Goal: Information Seeking & Learning: Find specific fact

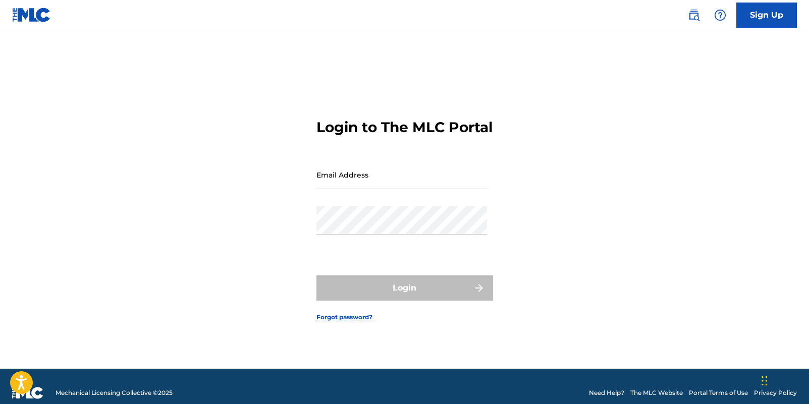
click at [410, 189] on input "Email Address" at bounding box center [401, 174] width 171 height 29
type input "[PERSON_NAME][EMAIL_ADDRESS][DOMAIN_NAME]"
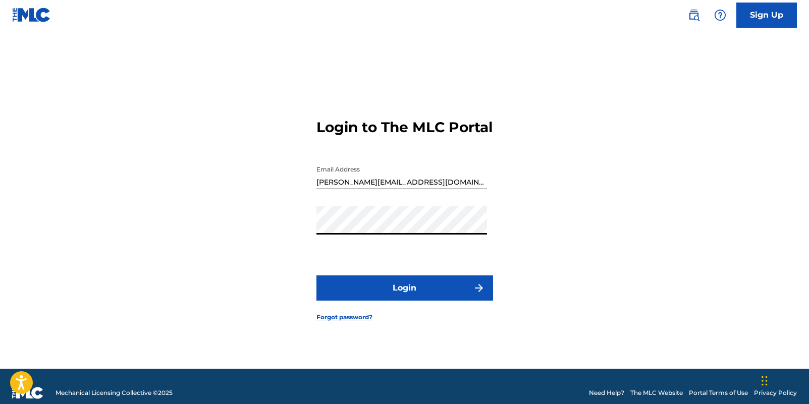
click at [401, 296] on button "Login" at bounding box center [404, 288] width 177 height 25
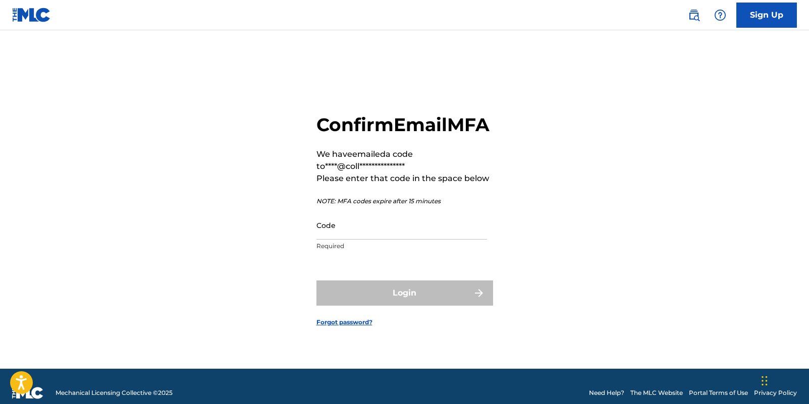
click at [355, 240] on input "Code" at bounding box center [401, 225] width 171 height 29
paste input "470199"
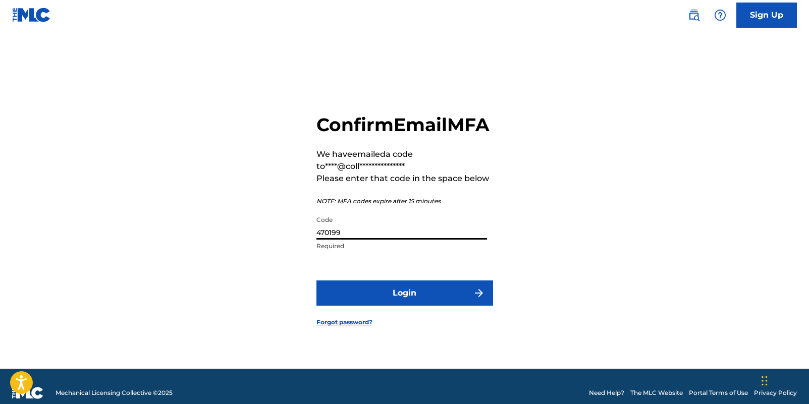
type input "470199"
click at [397, 304] on button "Login" at bounding box center [404, 293] width 177 height 25
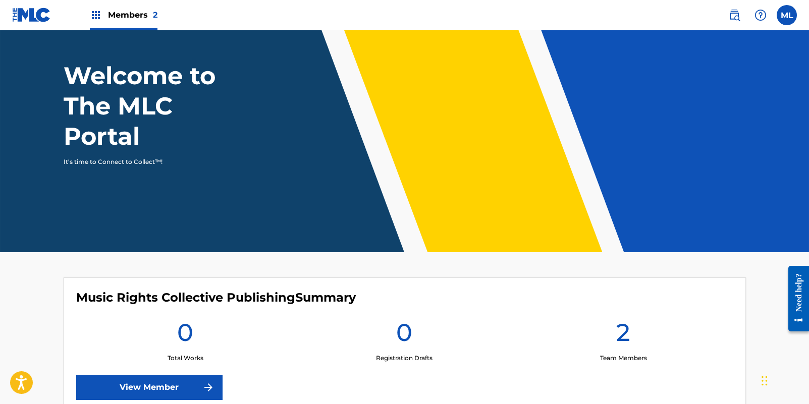
scroll to position [23, 0]
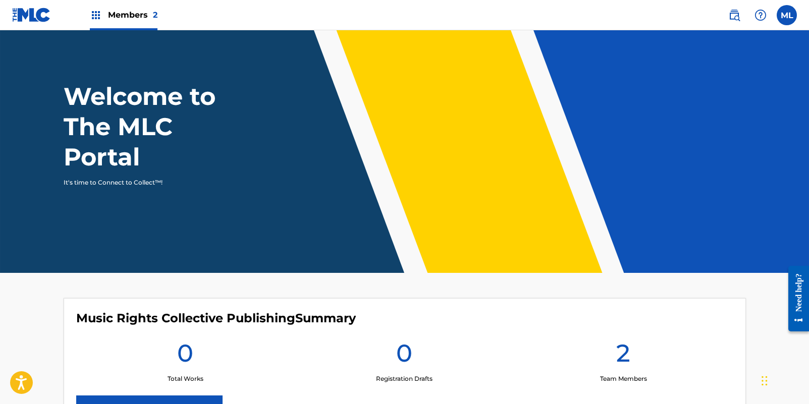
click at [784, 20] on label at bounding box center [787, 15] width 20 height 20
click at [787, 15] on input "ML Michael Lau [EMAIL_ADDRESS][DOMAIN_NAME] Notification Preferences Profile Lo…" at bounding box center [787, 15] width 0 height 0
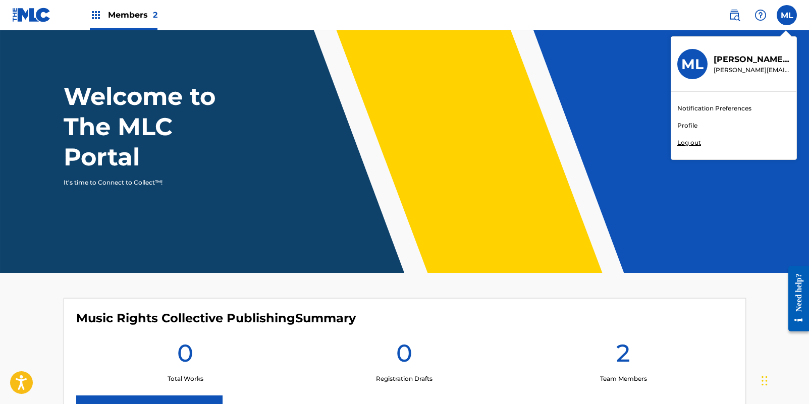
click at [677, 129] on link "Profile" at bounding box center [687, 125] width 20 height 9
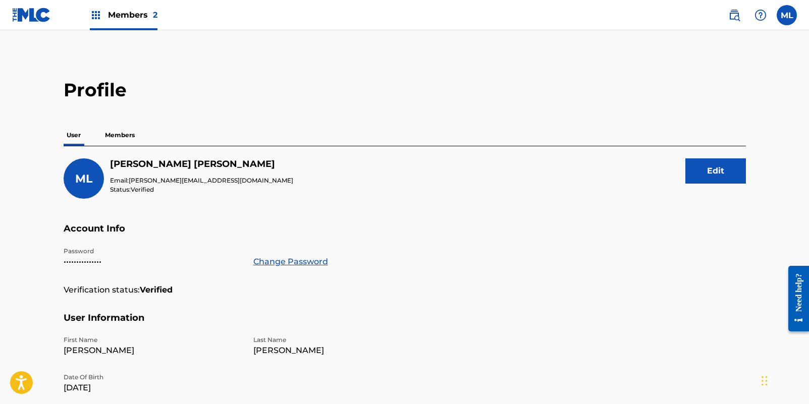
click at [143, 134] on div "User Members" at bounding box center [405, 135] width 682 height 21
click at [128, 130] on p "Members" at bounding box center [120, 135] width 36 height 21
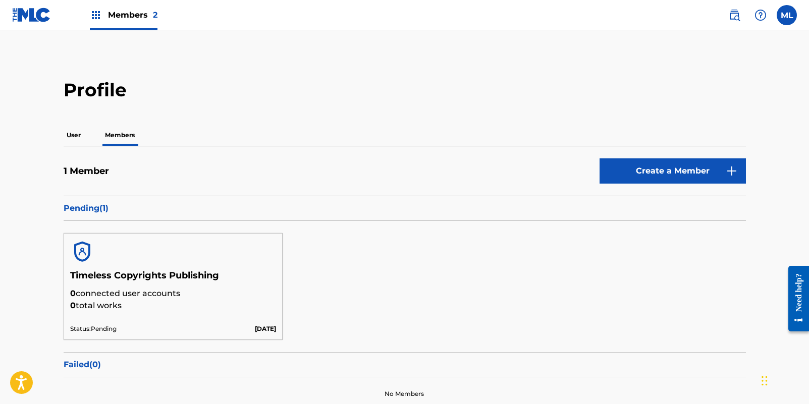
click at [222, 285] on h5 "Timeless Copyrights Publishing" at bounding box center [173, 279] width 206 height 18
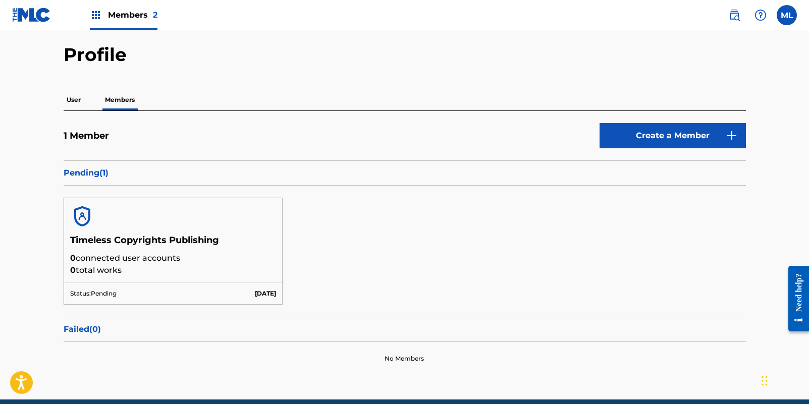
scroll to position [79, 0]
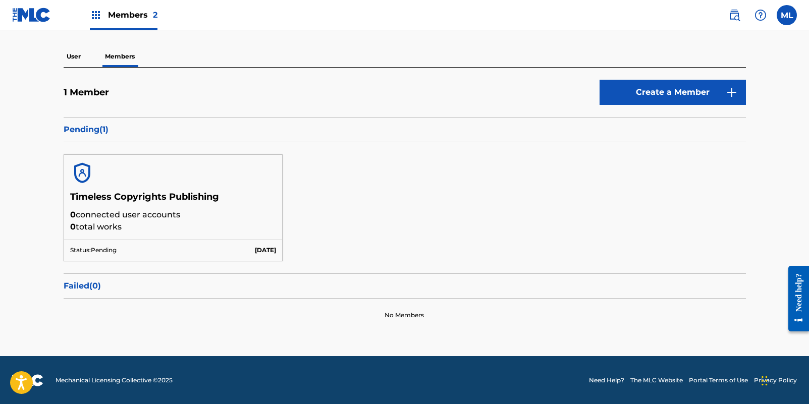
click at [102, 15] on div "Members 2" at bounding box center [124, 15] width 68 height 30
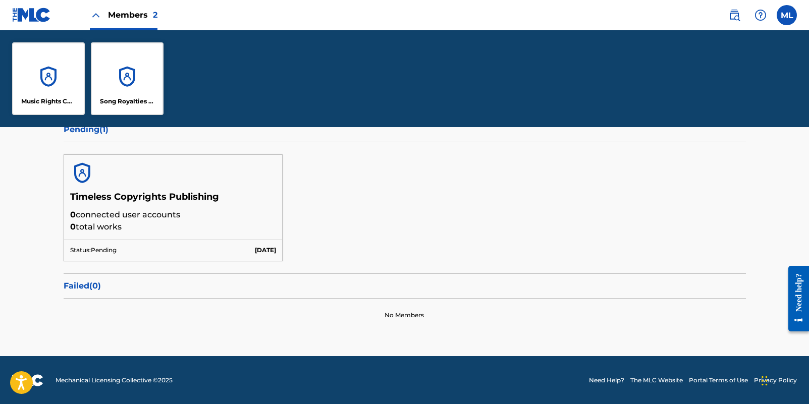
click at [735, 18] on img at bounding box center [734, 15] width 12 height 12
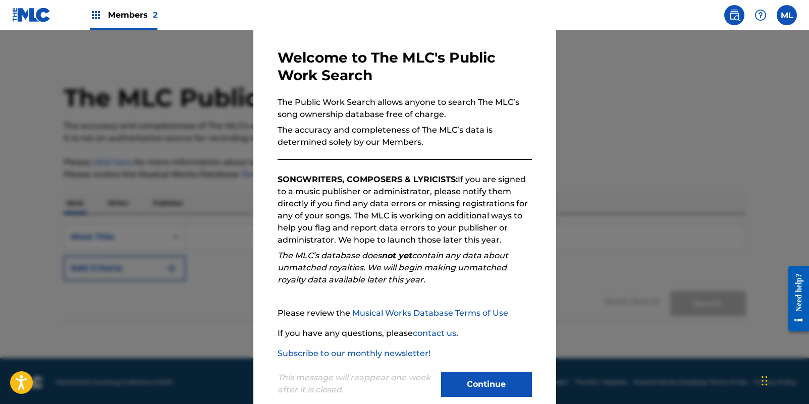
scroll to position [58, 0]
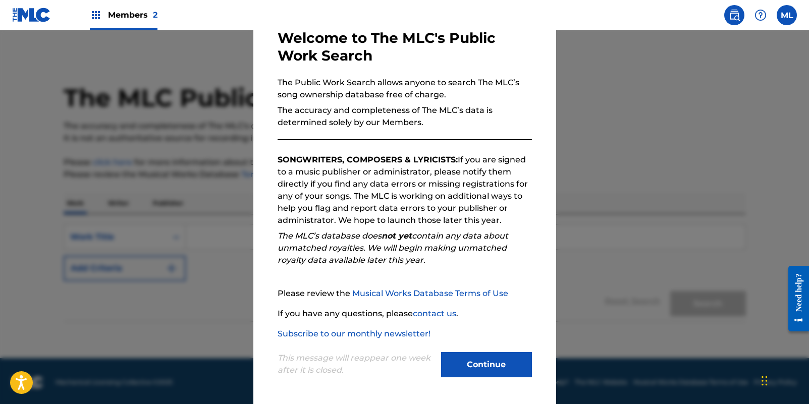
click at [448, 364] on button "Continue" at bounding box center [486, 364] width 91 height 25
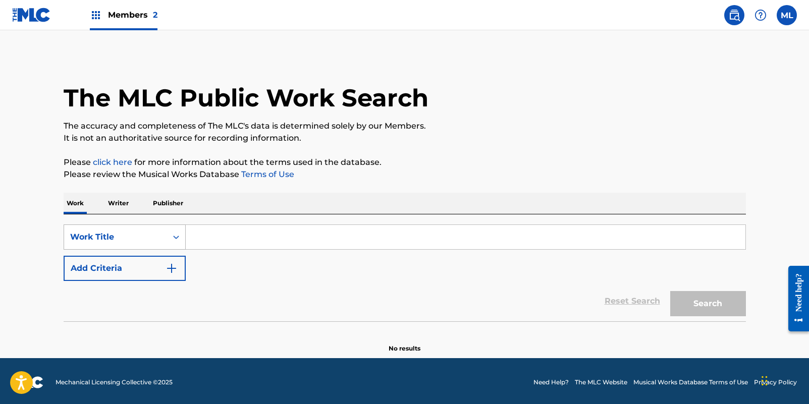
click at [156, 242] on div "Work Title" at bounding box center [115, 237] width 91 height 12
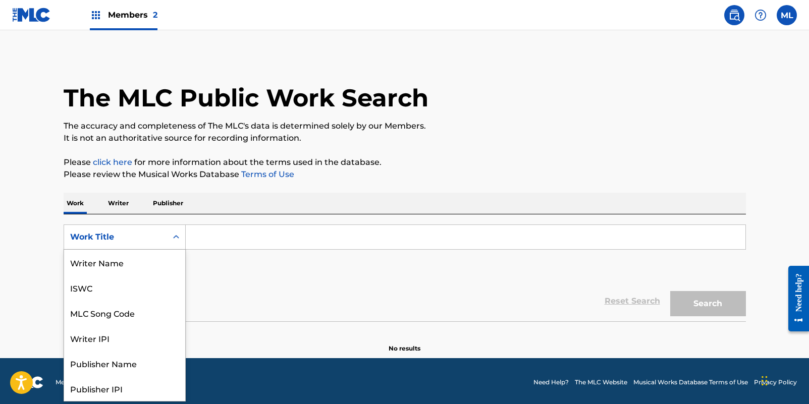
scroll to position [50, 0]
click at [126, 318] on div "Publisher Name" at bounding box center [124, 312] width 121 height 25
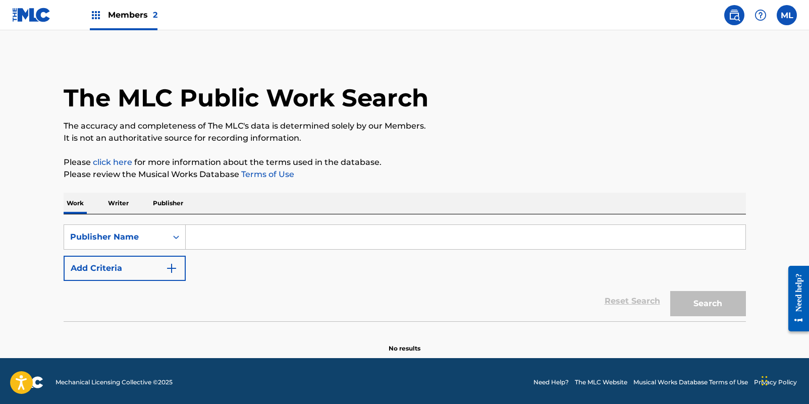
click at [207, 241] on input "Search Form" at bounding box center [466, 237] width 560 height 24
type input "five of us music"
click at [701, 306] on button "Search" at bounding box center [708, 303] width 76 height 25
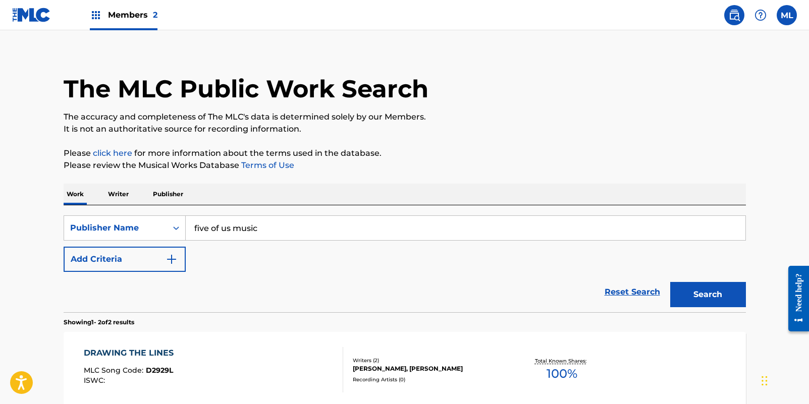
scroll to position [193, 0]
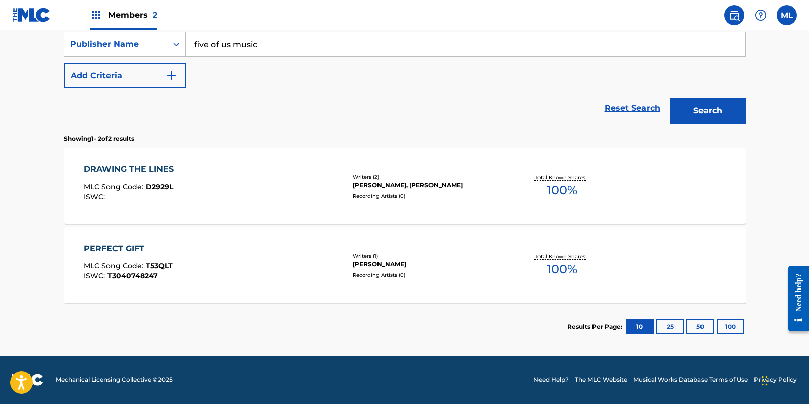
click at [402, 200] on div "DRAWING THE LINES MLC Song Code : D2929L ISWC : Writers ( 2 ) [PERSON_NAME], [P…" at bounding box center [405, 186] width 682 height 76
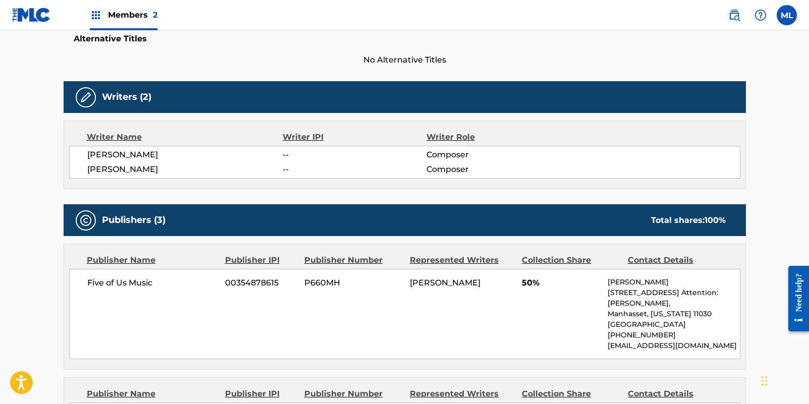
scroll to position [404, 0]
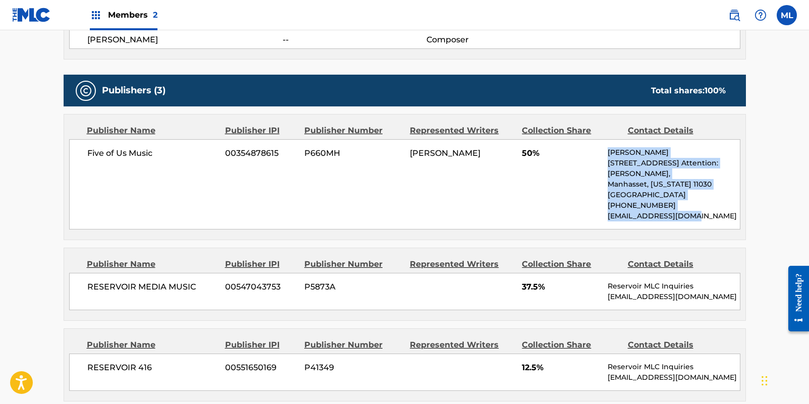
drag, startPoint x: 607, startPoint y: 151, endPoint x: 697, endPoint y: 227, distance: 117.5
click at [697, 227] on div "Publisher Name Publisher IPI Publisher Number Represented Writers Collection Sh…" at bounding box center [404, 177] width 681 height 125
click at [745, 198] on div "Publisher Name Publisher IPI Publisher Number Represented Writers Collection Sh…" at bounding box center [405, 177] width 682 height 126
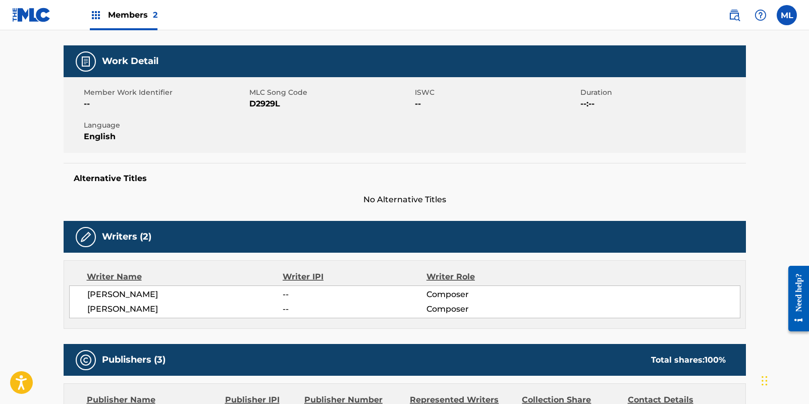
scroll to position [0, 0]
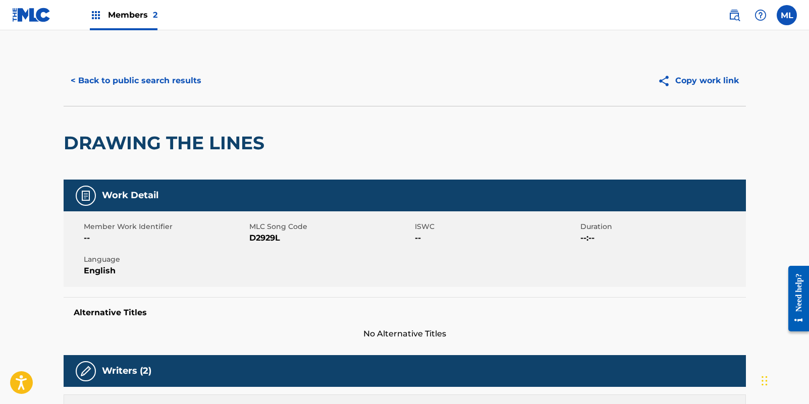
click at [146, 15] on span "Members 2" at bounding box center [132, 15] width 49 height 12
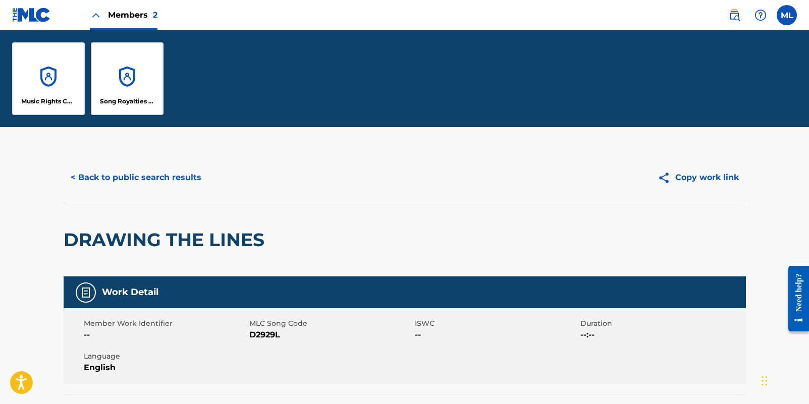
click at [146, 15] on span "Members 2" at bounding box center [132, 15] width 49 height 12
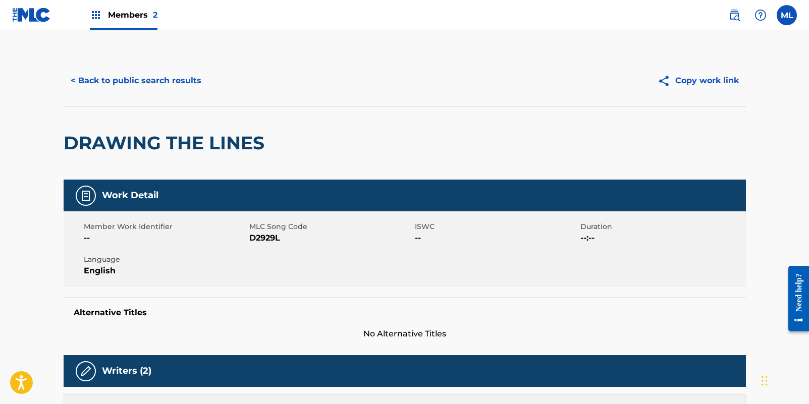
click at [74, 78] on button "< Back to public search results" at bounding box center [136, 80] width 145 height 25
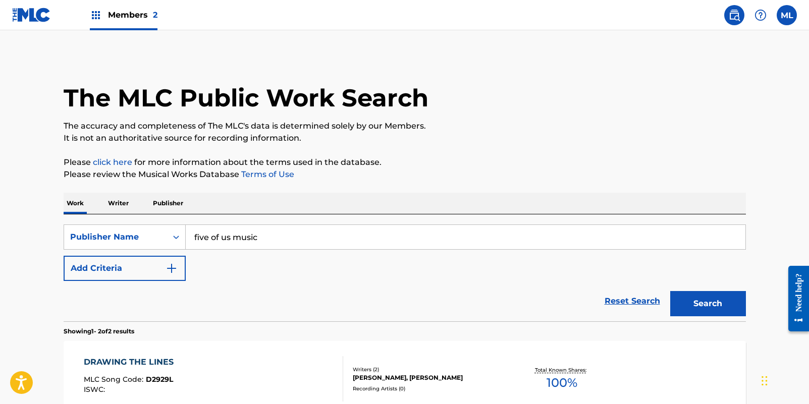
scroll to position [167, 0]
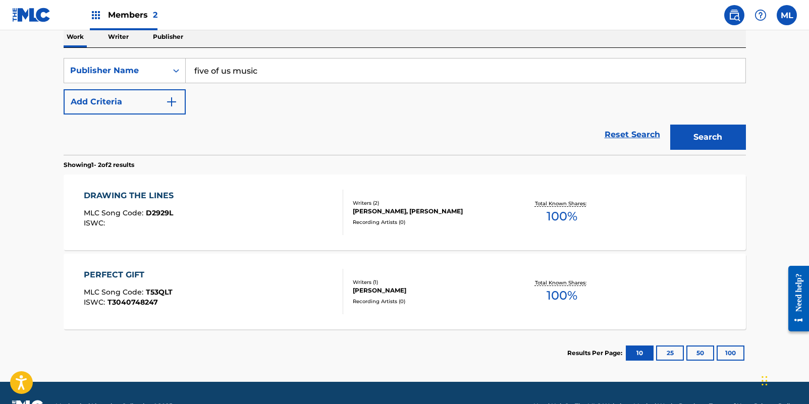
click at [212, 76] on input "five of us music" at bounding box center [466, 71] width 560 height 24
type input "music rights collective publishing"
click at [700, 139] on button "Search" at bounding box center [708, 137] width 76 height 25
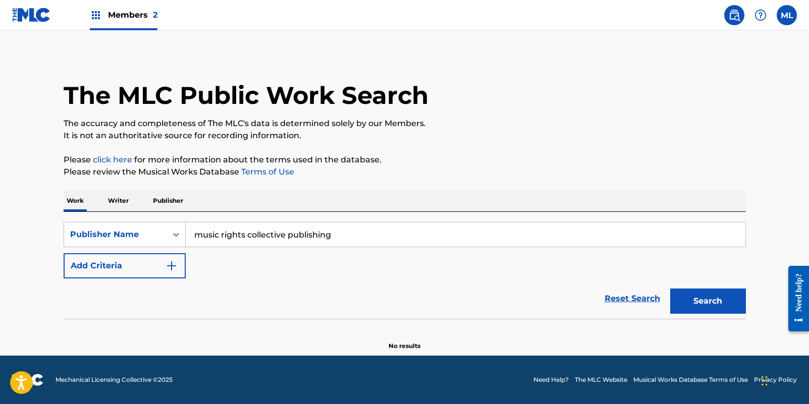
scroll to position [3, 0]
click at [139, 14] on span "Members 2" at bounding box center [132, 15] width 49 height 12
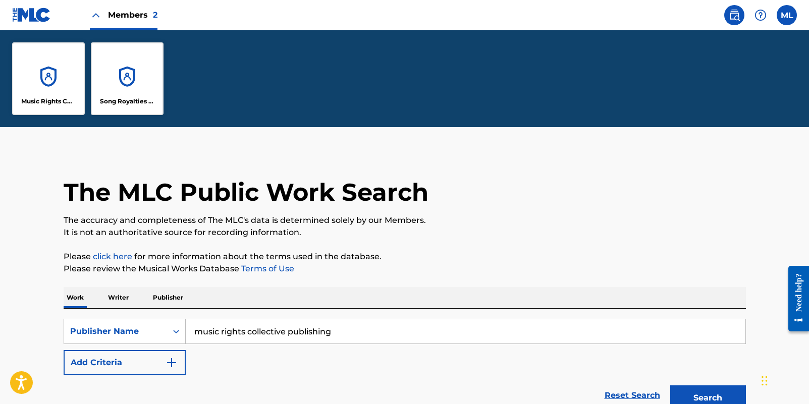
scroll to position [99, 0]
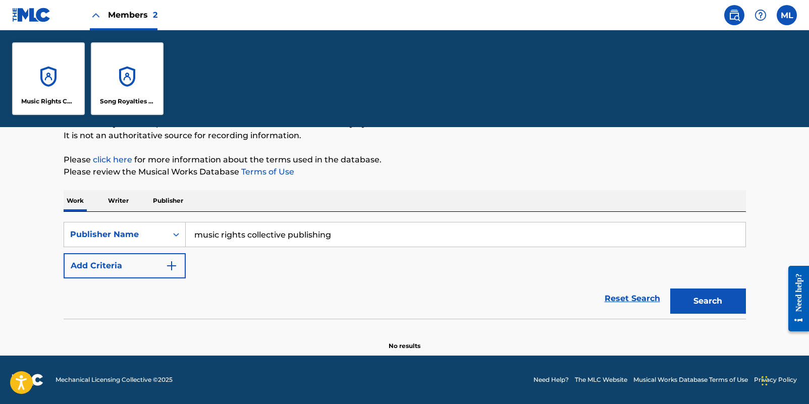
click at [53, 98] on p "Music Rights Collective Publishing" at bounding box center [48, 101] width 55 height 9
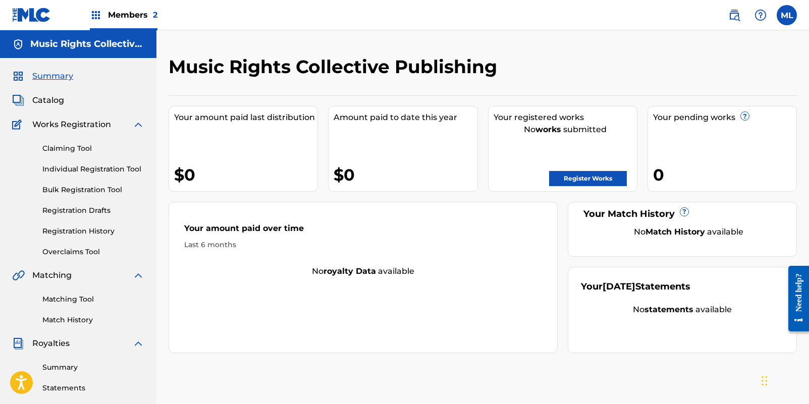
click at [446, 66] on h2 "Music Rights Collective Publishing" at bounding box center [336, 67] width 334 height 23
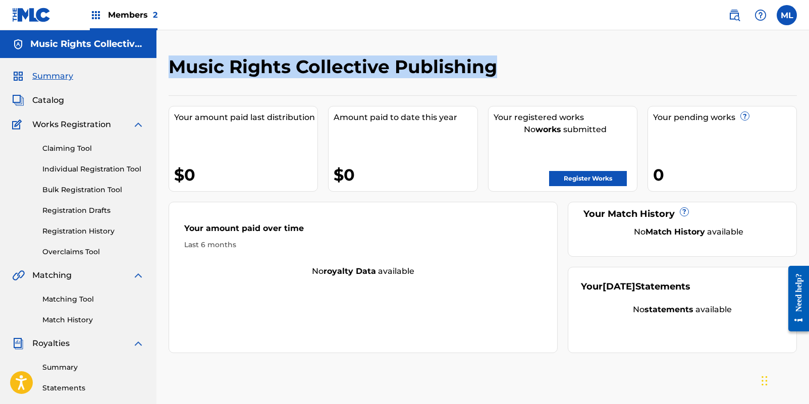
copy h2 "Music Rights Collective Publishing"
click at [727, 18] on link at bounding box center [734, 15] width 20 height 20
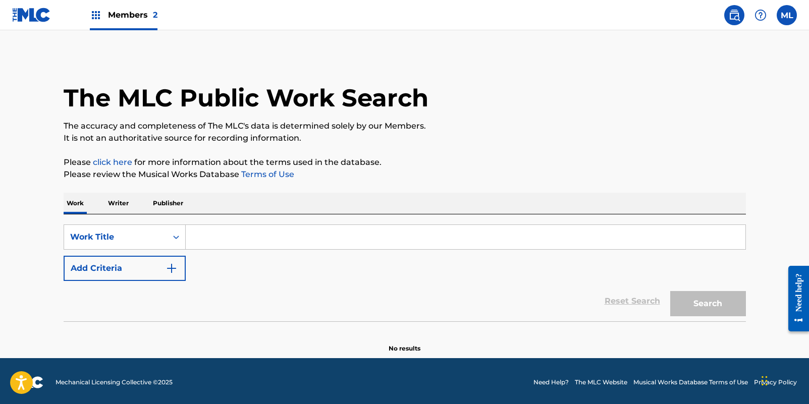
click at [142, 252] on div "SearchWithCriteria59799ed7-03fb-4d0b-b39d-5a84b3358cfe Work Title Add Criteria" at bounding box center [405, 253] width 682 height 57
click at [142, 244] on div "Work Title" at bounding box center [115, 237] width 103 height 19
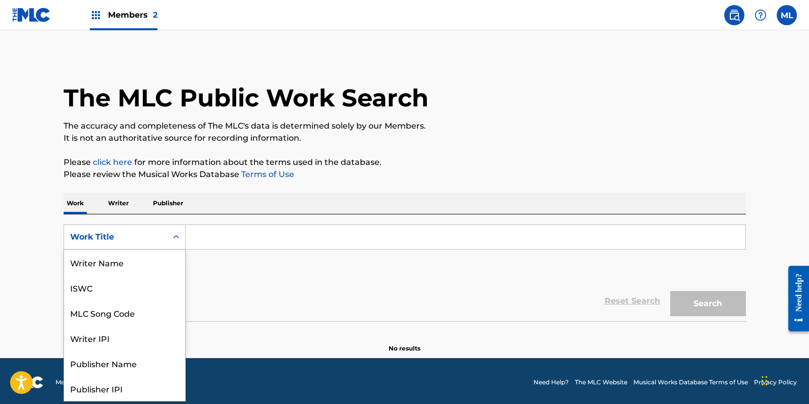
scroll to position [50, 0]
click at [113, 318] on div "Publisher Name" at bounding box center [124, 312] width 121 height 25
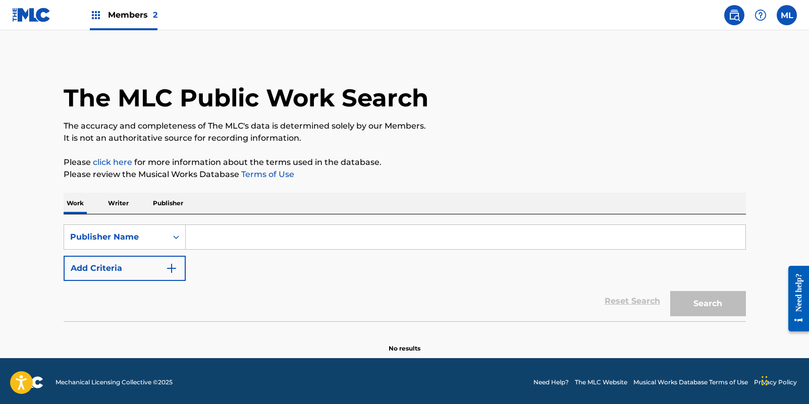
click at [205, 232] on input "Search Form" at bounding box center [466, 237] width 560 height 24
paste input "Music Rights Collective Publishing"
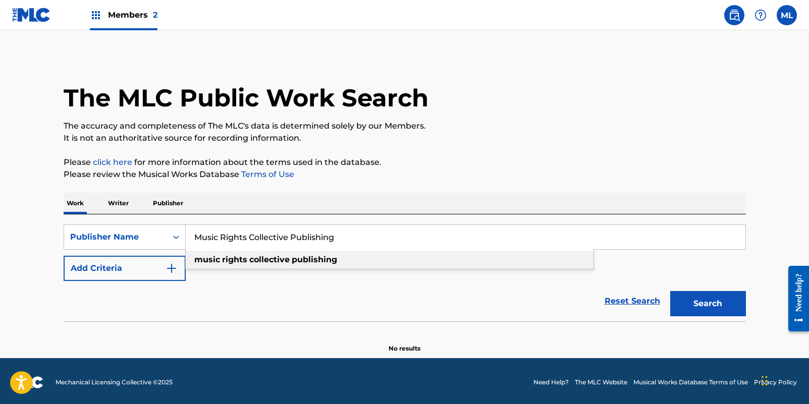
click at [434, 258] on div "music rights collective publishing" at bounding box center [390, 260] width 408 height 18
type input "music rights collective publishing"
click at [752, 319] on div "The MLC Public Work Search The accuracy and completeness of The MLC's data is d…" at bounding box center [404, 205] width 706 height 298
click at [727, 307] on button "Search" at bounding box center [708, 303] width 76 height 25
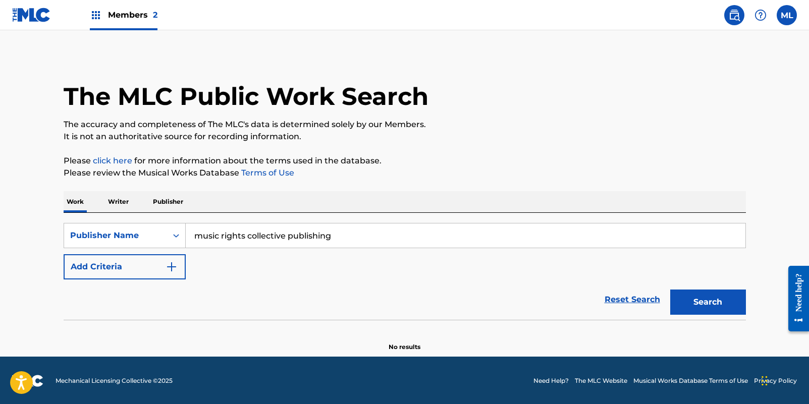
scroll to position [3, 0]
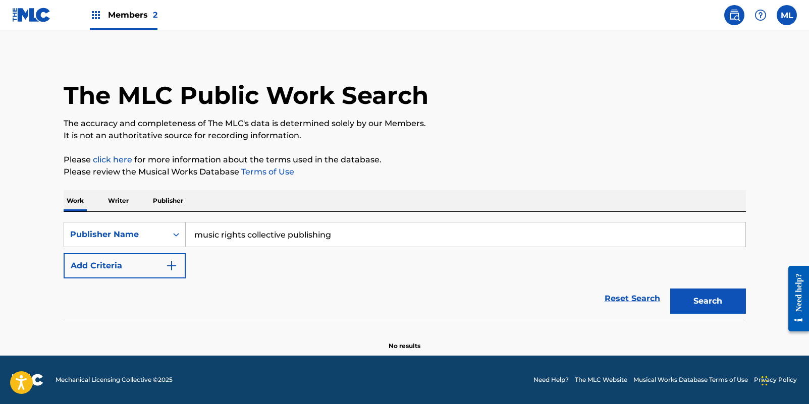
click at [123, 14] on span "Members 2" at bounding box center [132, 15] width 49 height 12
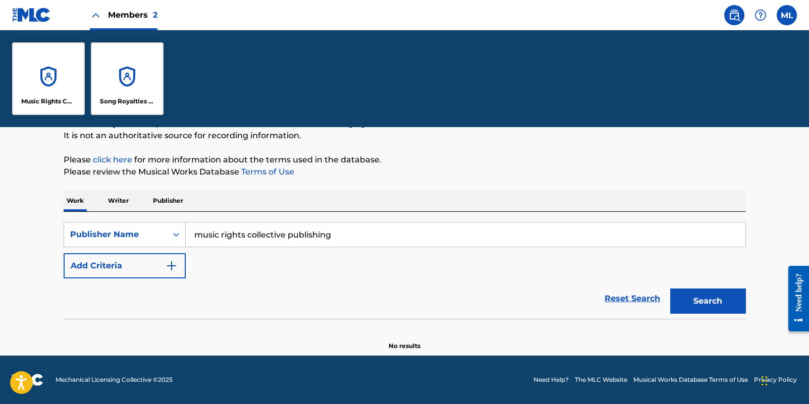
click at [73, 93] on div "Music Rights Collective Publishing" at bounding box center [48, 78] width 73 height 73
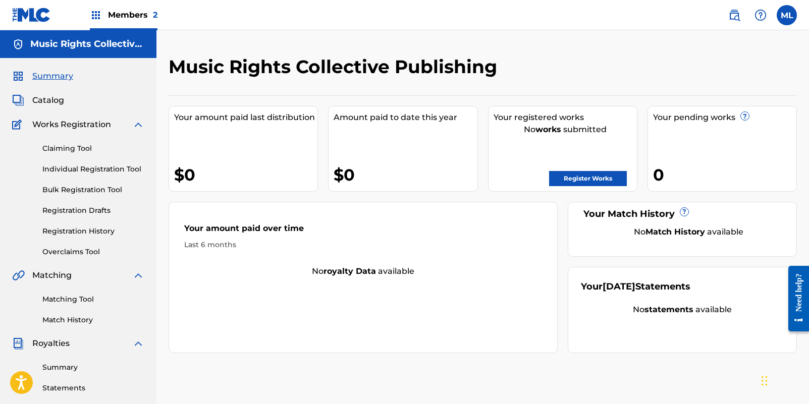
scroll to position [222, 0]
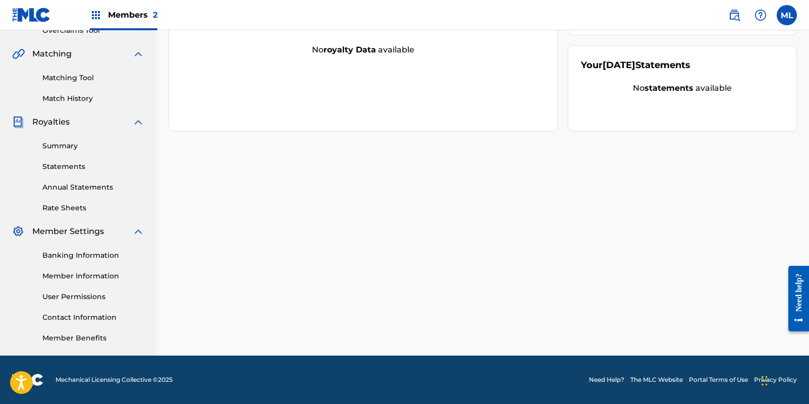
click at [95, 315] on link "Contact Information" at bounding box center [93, 317] width 102 height 11
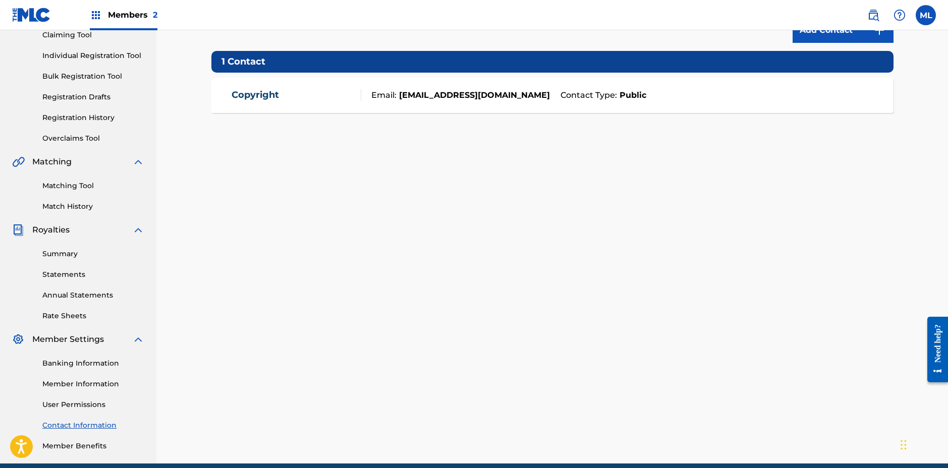
scroll to position [113, 0]
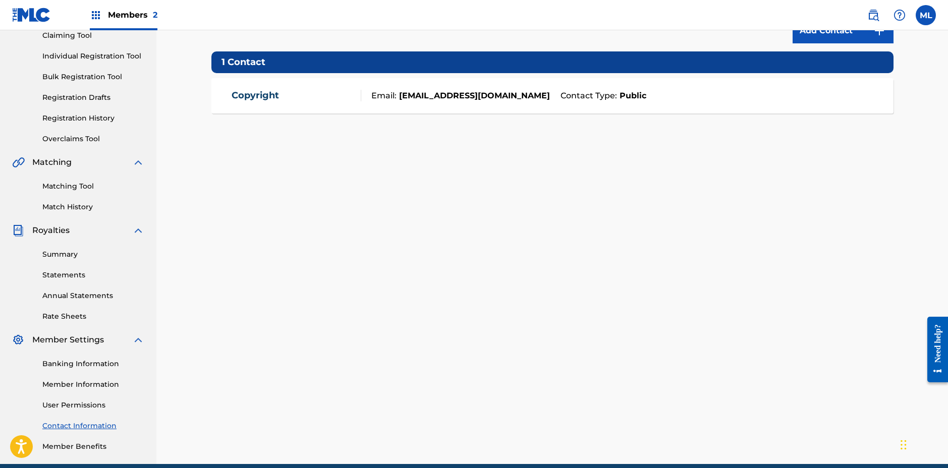
click at [444, 90] on strong "[EMAIL_ADDRESS][DOMAIN_NAME]" at bounding box center [473, 96] width 153 height 12
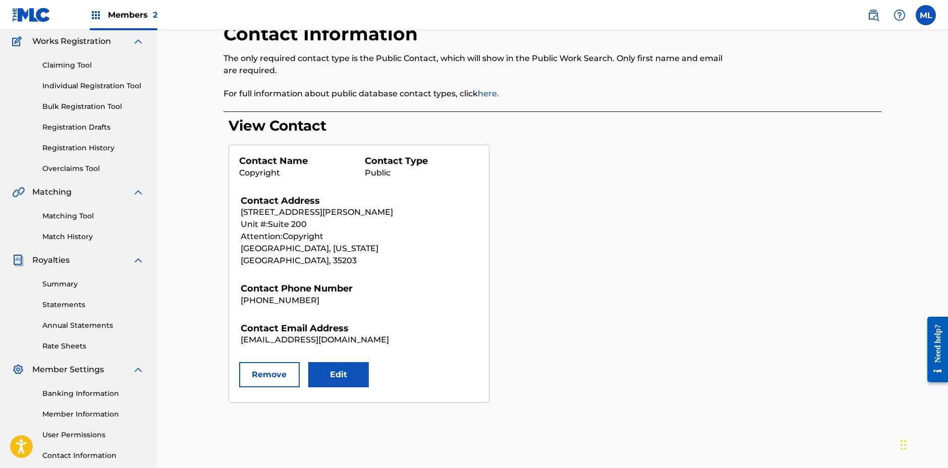
scroll to position [91, 0]
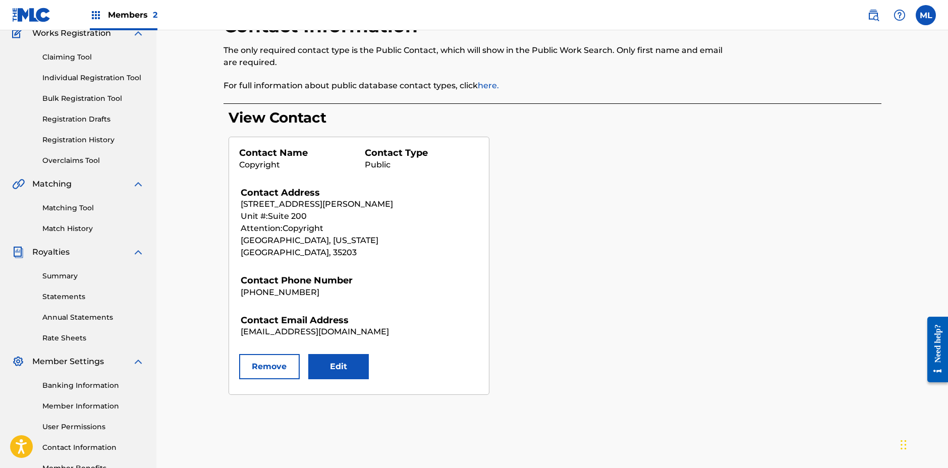
click at [338, 362] on button "Edit" at bounding box center [338, 366] width 61 height 25
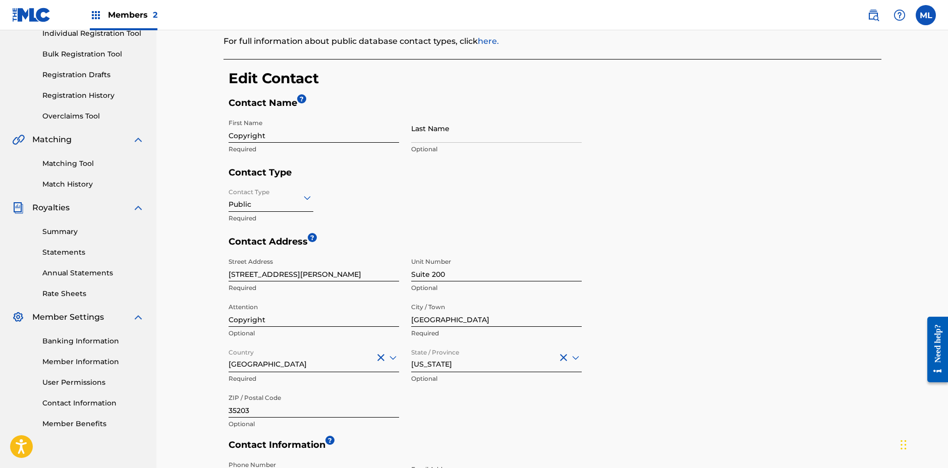
scroll to position [186, 0]
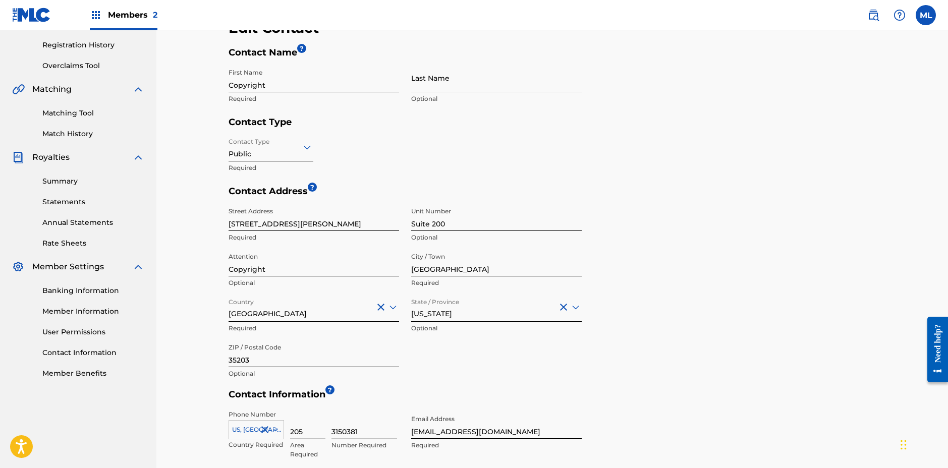
click at [298, 220] on input "[STREET_ADDRESS][PERSON_NAME]" at bounding box center [314, 216] width 171 height 29
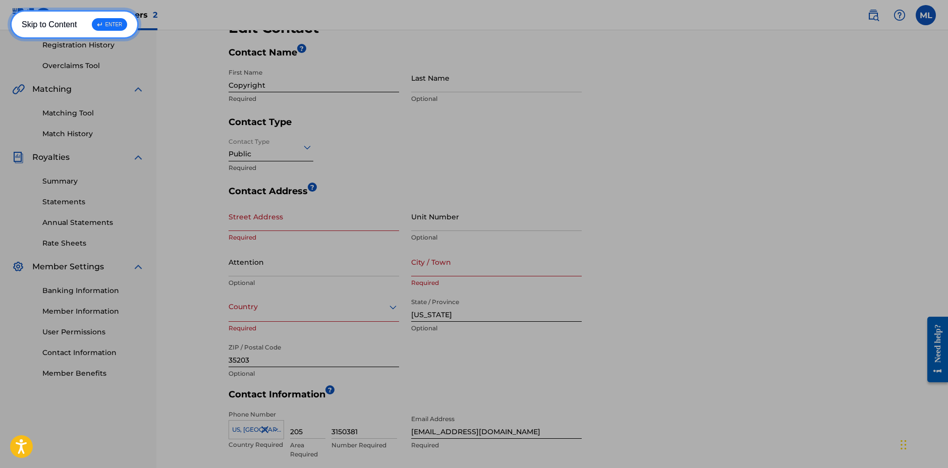
click at [104, 33] on div "↵ ENTER" at bounding box center [101, 39] width 35 height 13
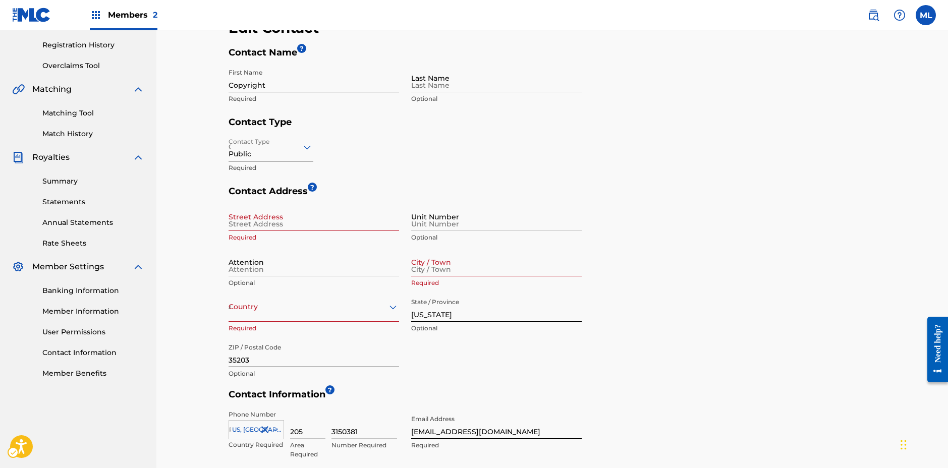
scroll to position [0, 0]
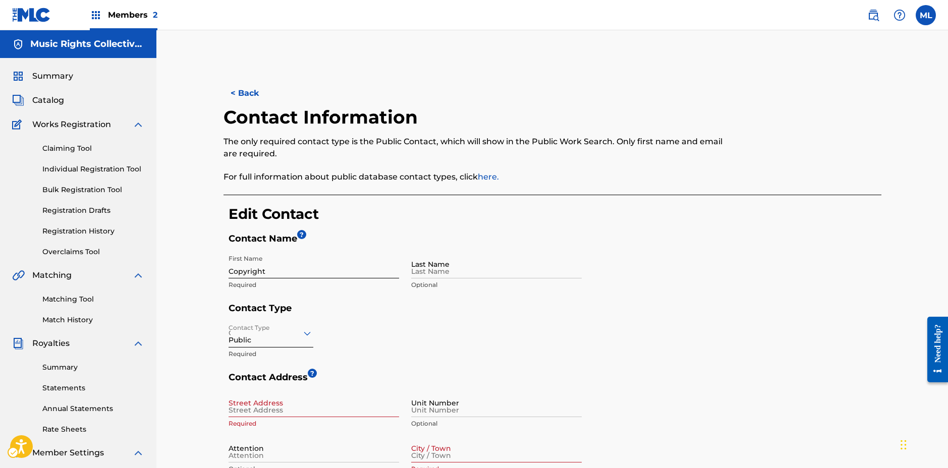
click at [389, 286] on p "Required" at bounding box center [314, 285] width 171 height 9
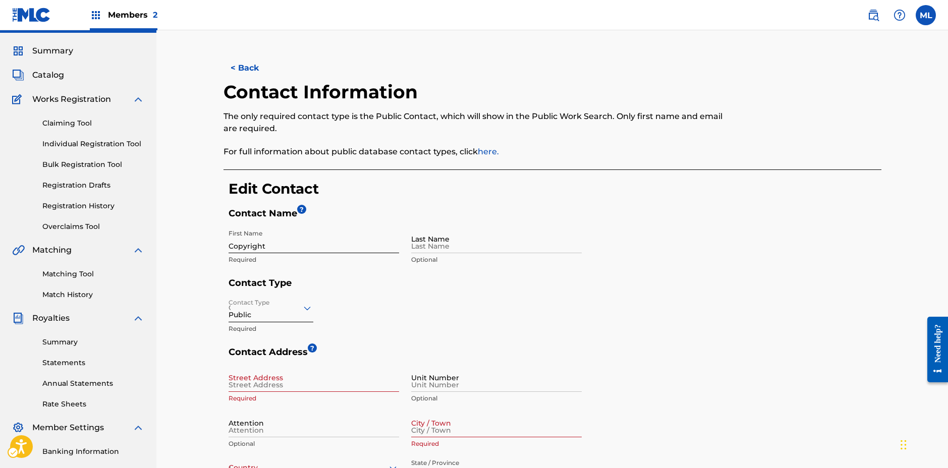
scroll to position [82, 0]
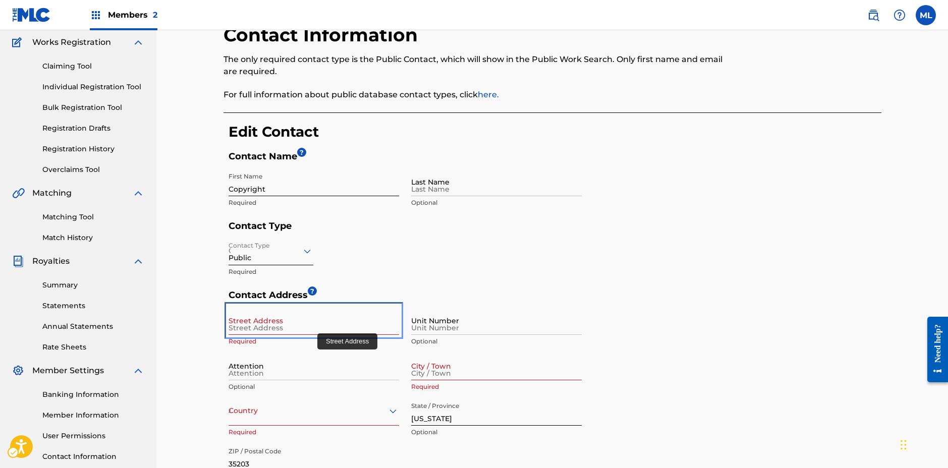
click at [266, 322] on input "Street Address" at bounding box center [314, 320] width 171 height 29
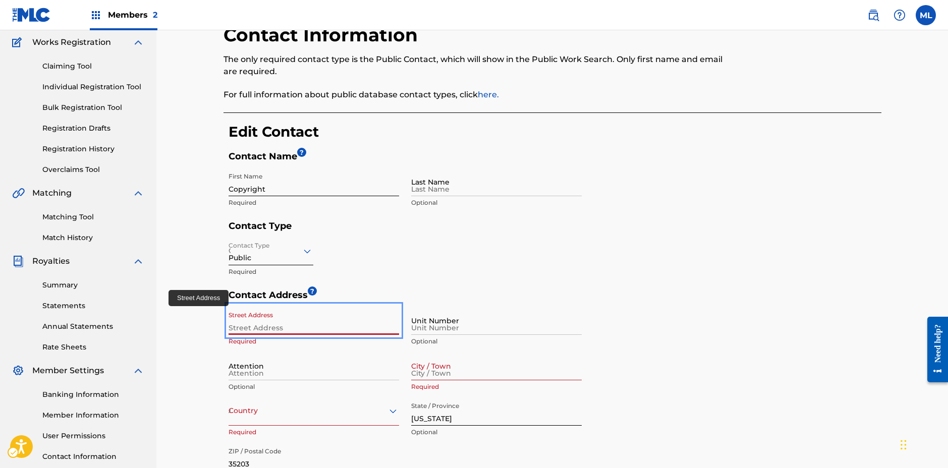
click at [266, 322] on input "Street Address" at bounding box center [314, 320] width 171 height 29
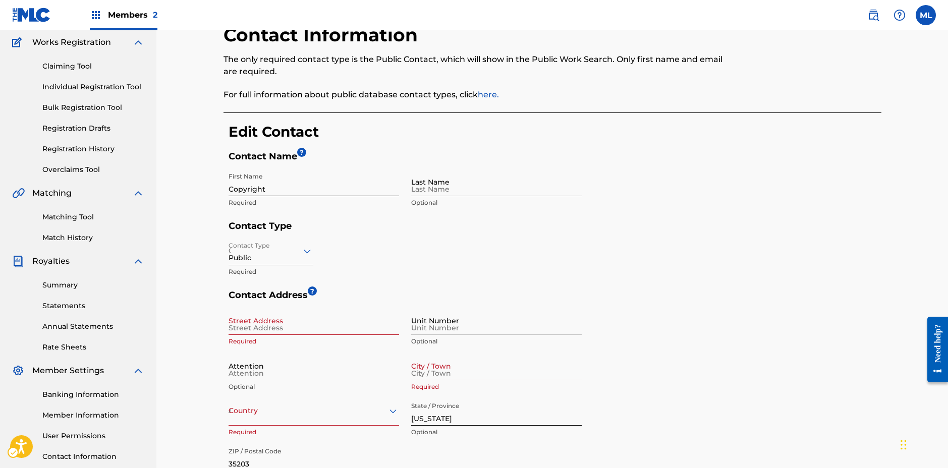
click at [461, 282] on div "Contact Type Public Required" at bounding box center [405, 263] width 353 height 53
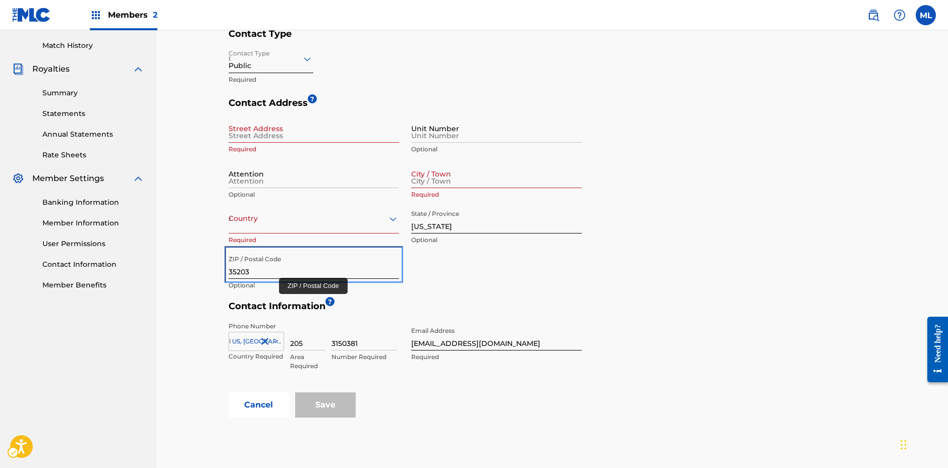
click at [285, 275] on input "35203" at bounding box center [314, 264] width 171 height 29
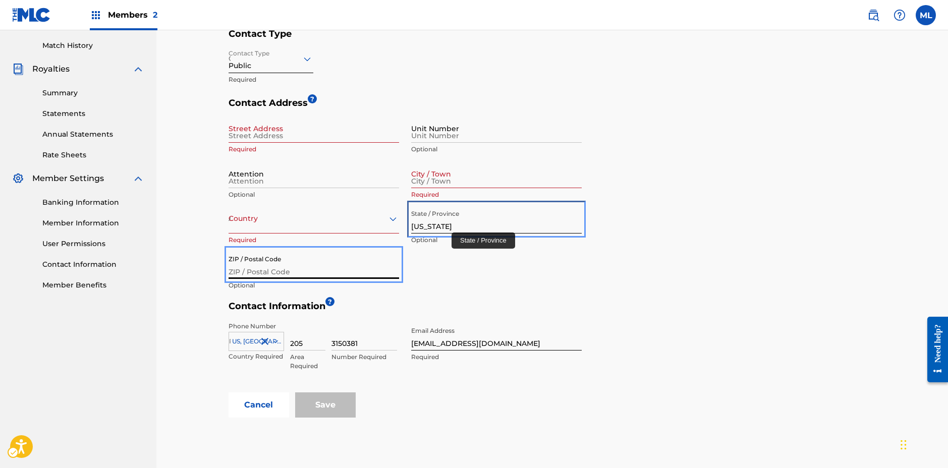
click at [450, 226] on input "[US_STATE]" at bounding box center [496, 219] width 171 height 29
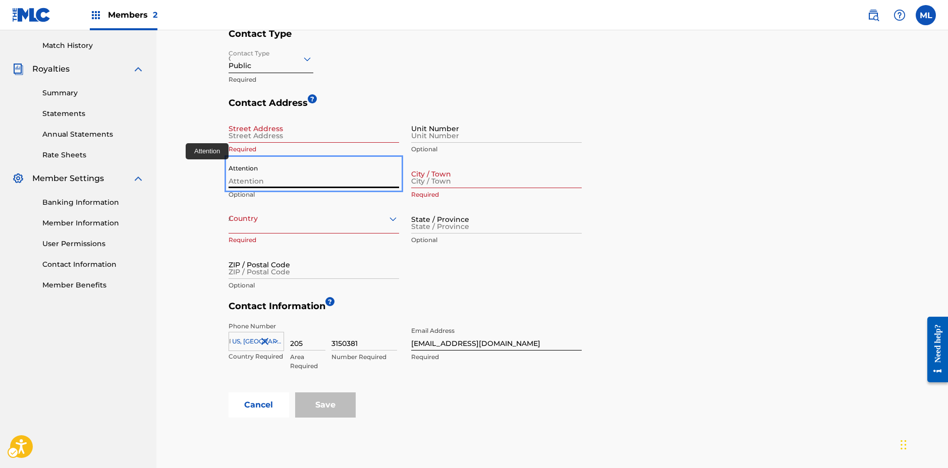
click at [266, 169] on input "Attention" at bounding box center [314, 173] width 171 height 29
click at [566, 297] on div "Contact Address ? Street Address Required Unit Number Optional Attention Option…" at bounding box center [405, 198] width 353 height 203
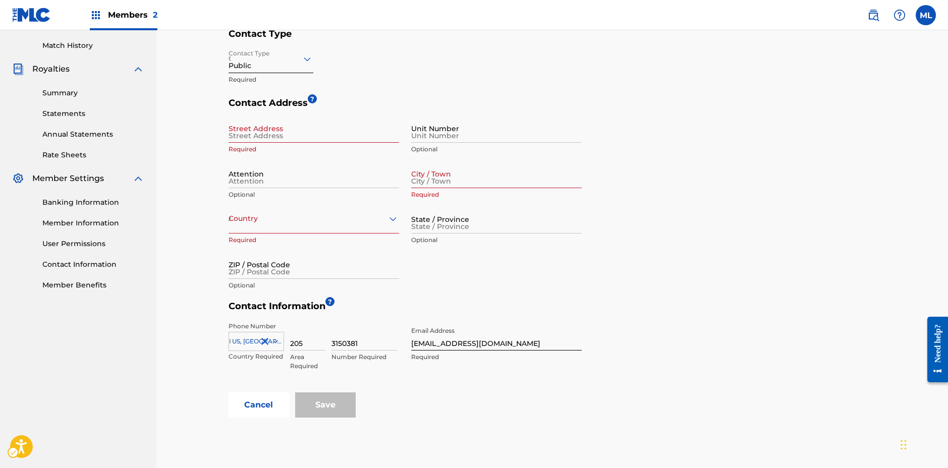
scroll to position [277, 0]
click at [437, 313] on h5 "Contact Information ?" at bounding box center [555, 307] width 653 height 17
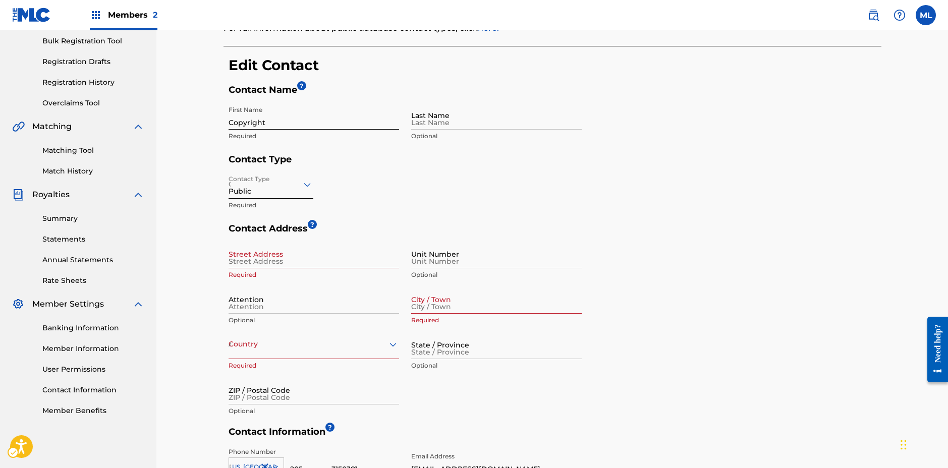
scroll to position [72, 0]
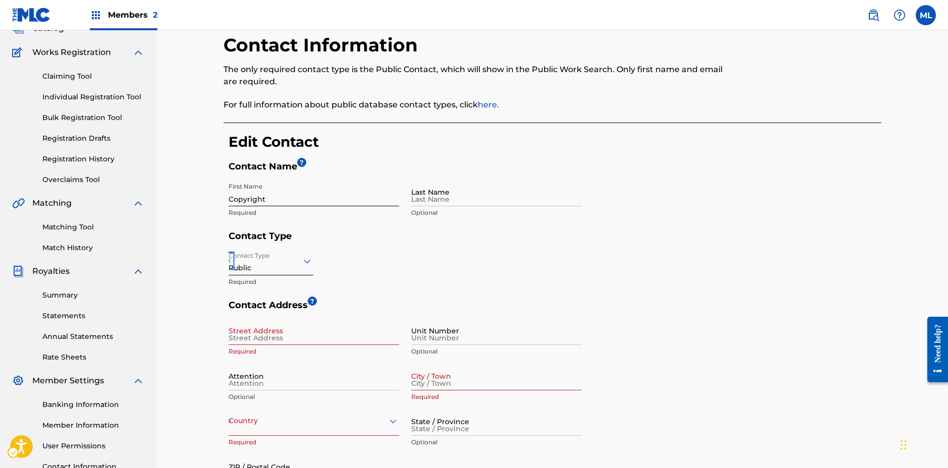
click at [309, 262] on icon "On" at bounding box center [307, 261] width 12 height 12
click at [432, 275] on div "Contact Type Public selected, 1 of 4. 4 results available. Use Up and Down to c…" at bounding box center [405, 273] width 353 height 53
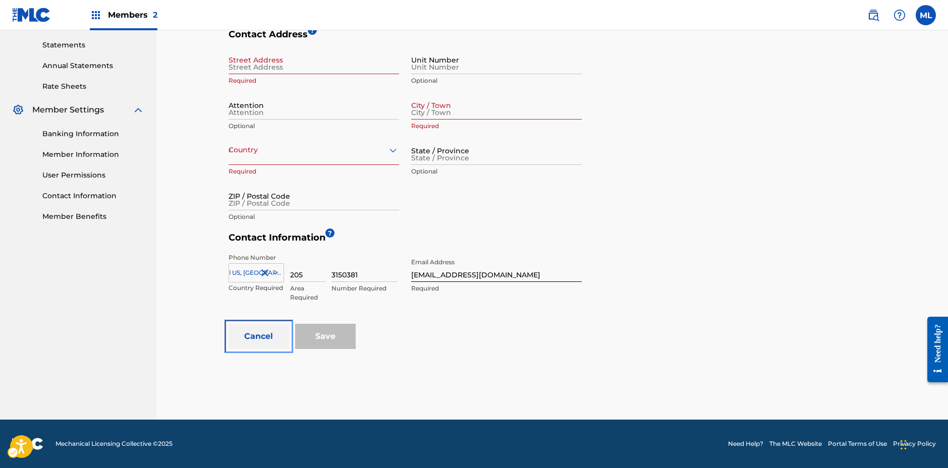
click at [263, 339] on button "Cancel" at bounding box center [259, 336] width 61 height 25
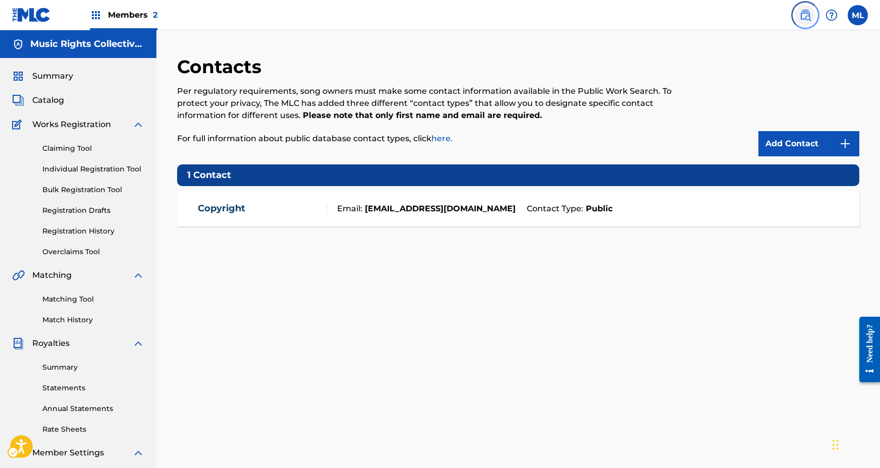
click at [808, 13] on img at bounding box center [805, 15] width 12 height 12
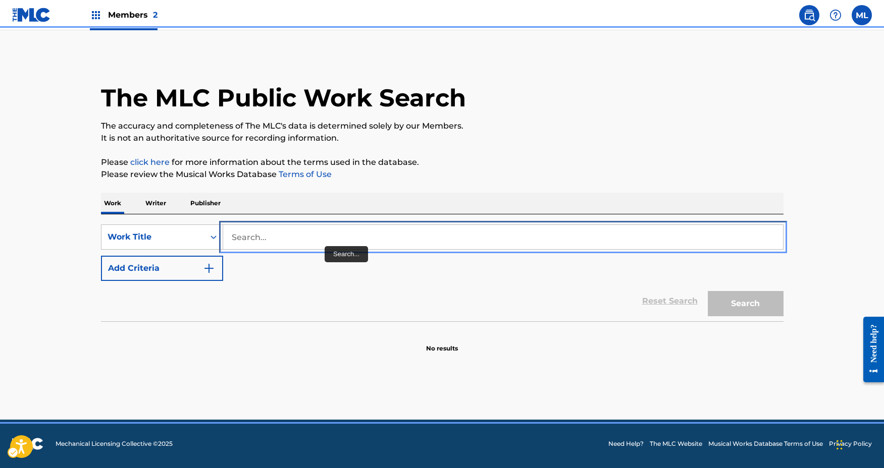
click at [291, 237] on input "Search..." at bounding box center [503, 237] width 560 height 24
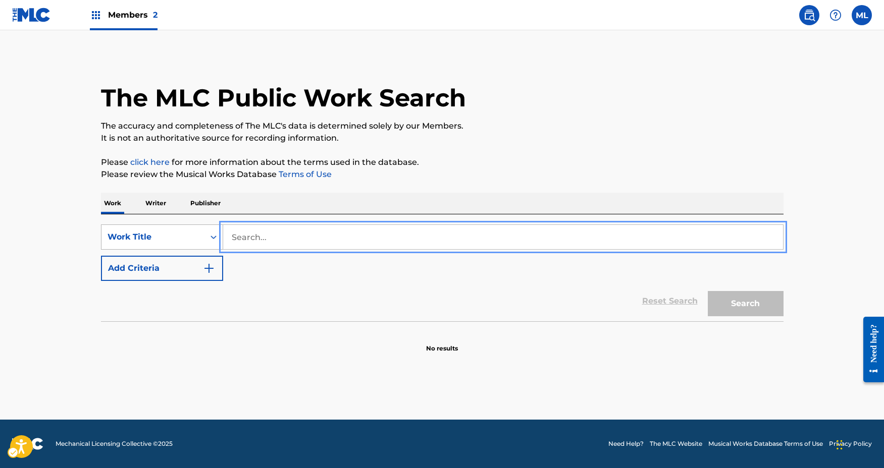
click at [193, 242] on div "Work Title" at bounding box center [152, 237] width 91 height 12
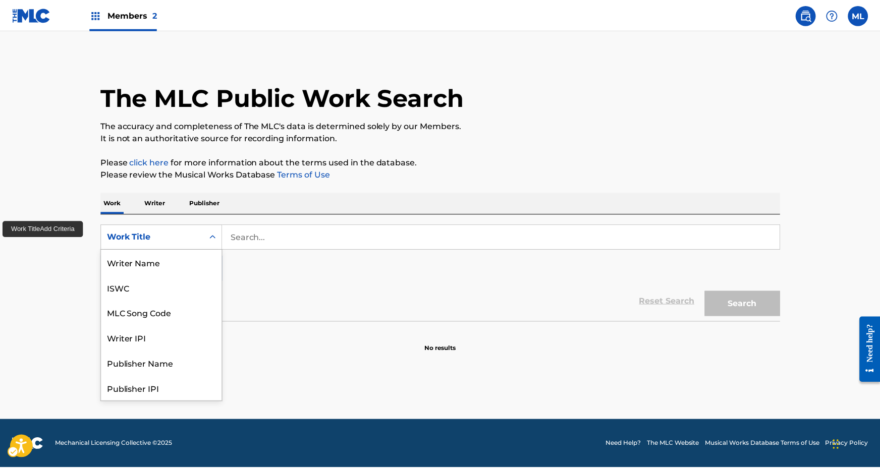
scroll to position [50, 0]
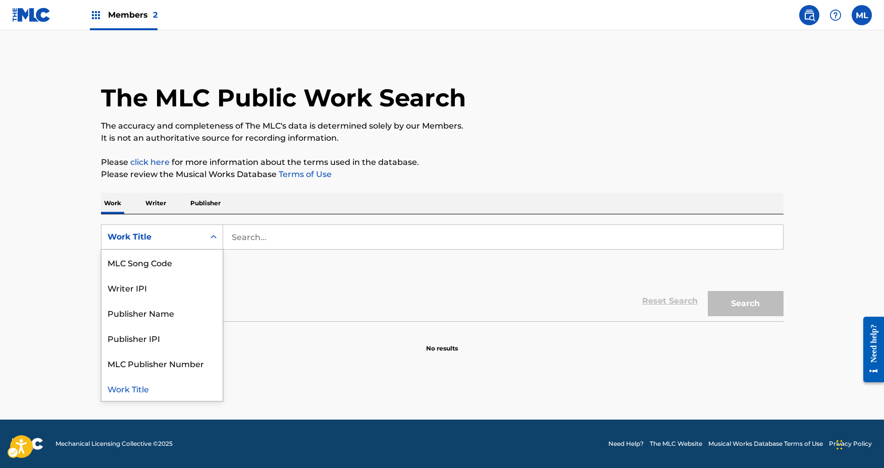
click at [173, 206] on div "Work Writer Publisher" at bounding box center [442, 203] width 682 height 21
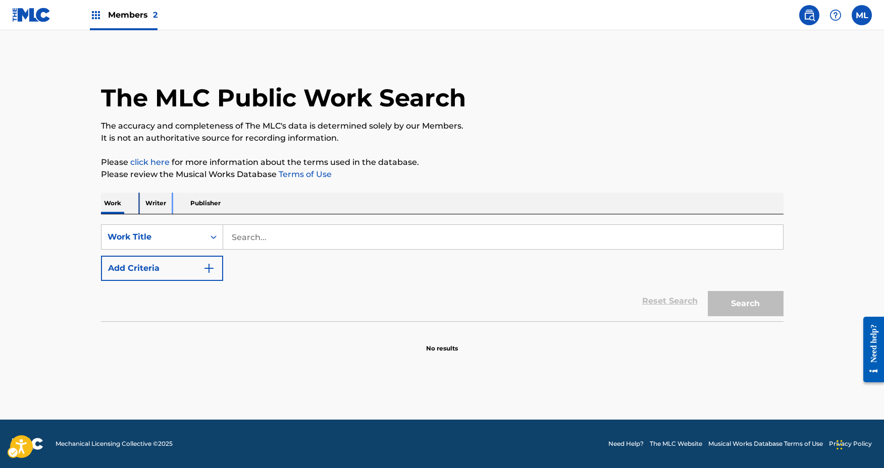
click at [157, 202] on p "Writer" at bounding box center [155, 203] width 27 height 21
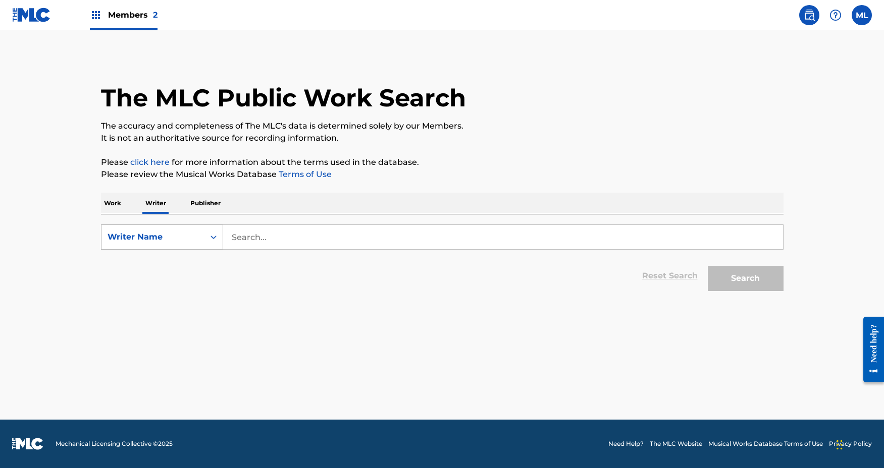
click at [176, 236] on div "Writer Name" at bounding box center [152, 237] width 91 height 12
click at [142, 264] on div "Writer IPI" at bounding box center [161, 262] width 121 height 25
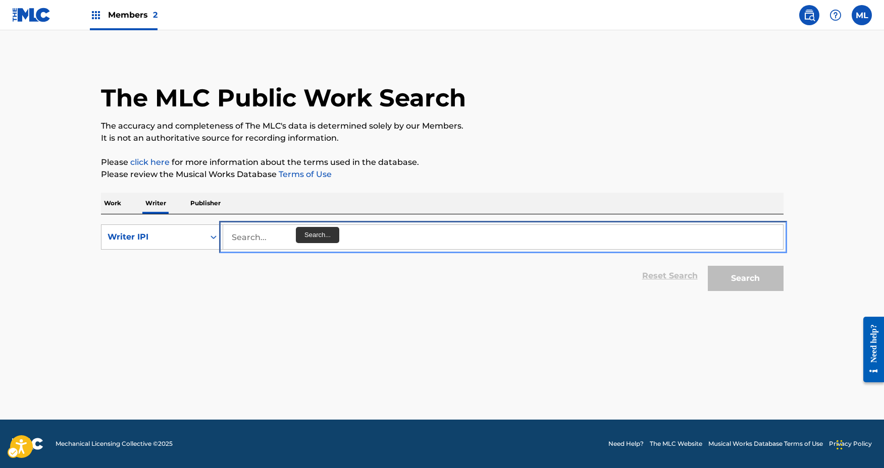
click at [295, 231] on input "Search..." at bounding box center [503, 237] width 560 height 24
paste input "238397731"
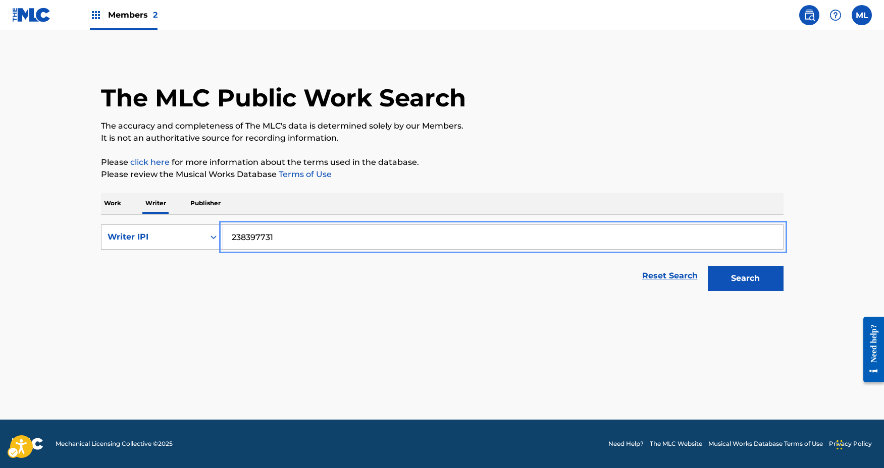
type input "238397731"
click at [707, 266] on button "Search" at bounding box center [745, 278] width 76 height 25
click at [546, 237] on input "238397731" at bounding box center [503, 237] width 560 height 24
click at [707, 266] on button "Search" at bounding box center [745, 278] width 76 height 25
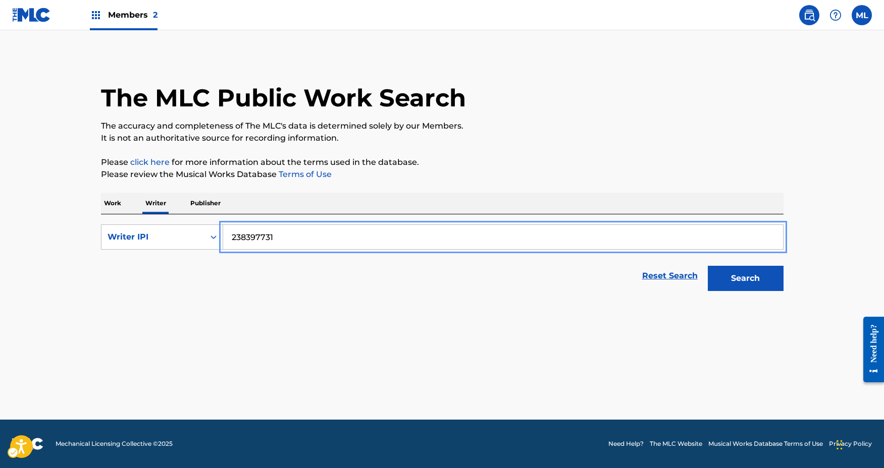
click at [707, 266] on button "Search" at bounding box center [745, 278] width 76 height 25
click at [214, 238] on icon "On" at bounding box center [213, 238] width 6 height 4
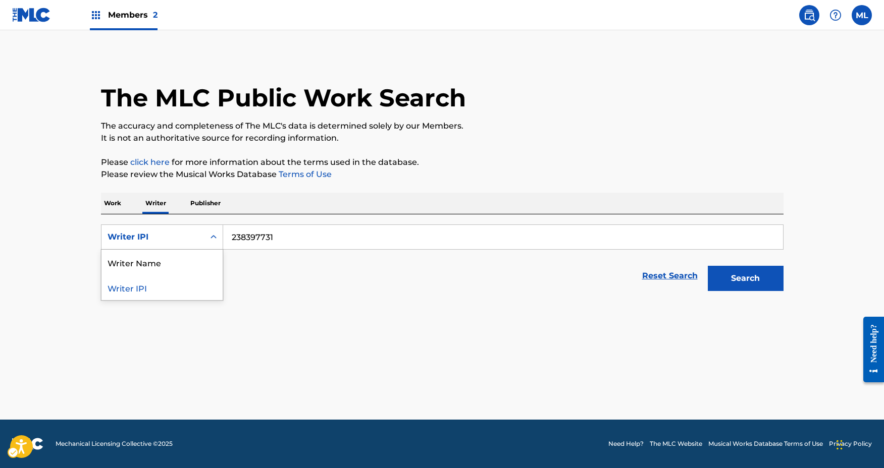
click at [322, 276] on div "Reset Search Search" at bounding box center [442, 276] width 682 height 40
click at [250, 46] on main "The MLC Public Work Search The accuracy and completeness of The MLC's data is d…" at bounding box center [442, 225] width 884 height 390
click at [808, 18] on img at bounding box center [809, 15] width 12 height 12
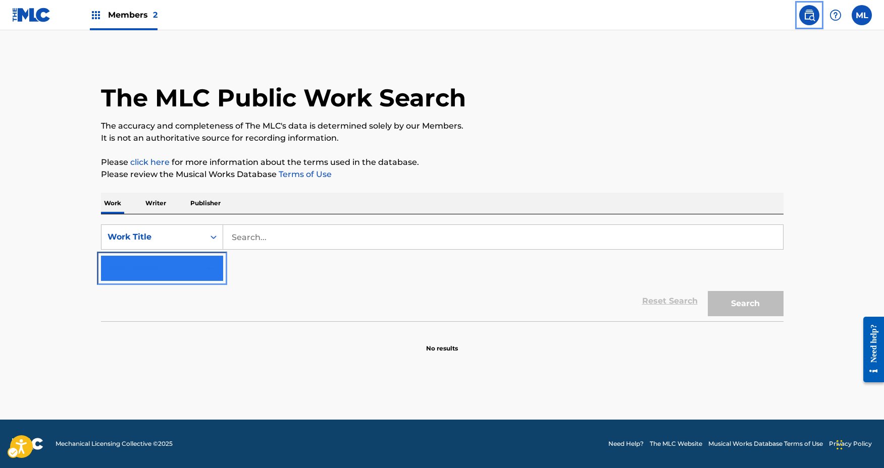
click at [203, 277] on button "Add Criteria" at bounding box center [162, 268] width 122 height 25
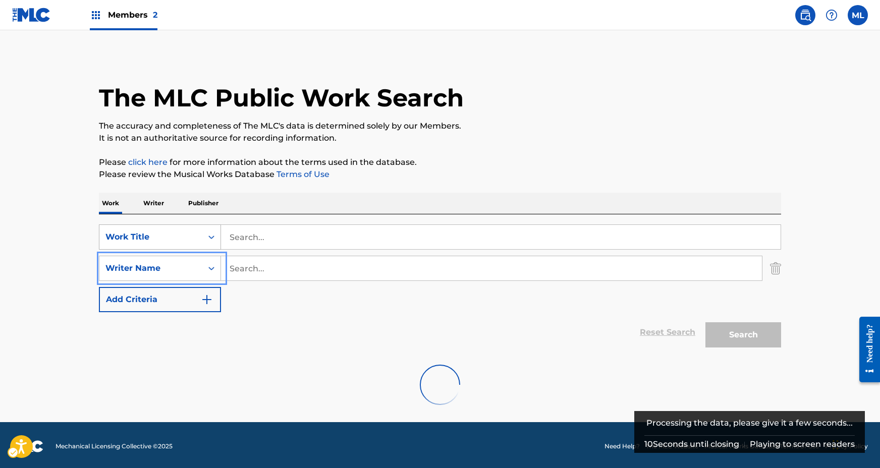
click at [210, 243] on div "On" at bounding box center [211, 237] width 18 height 18
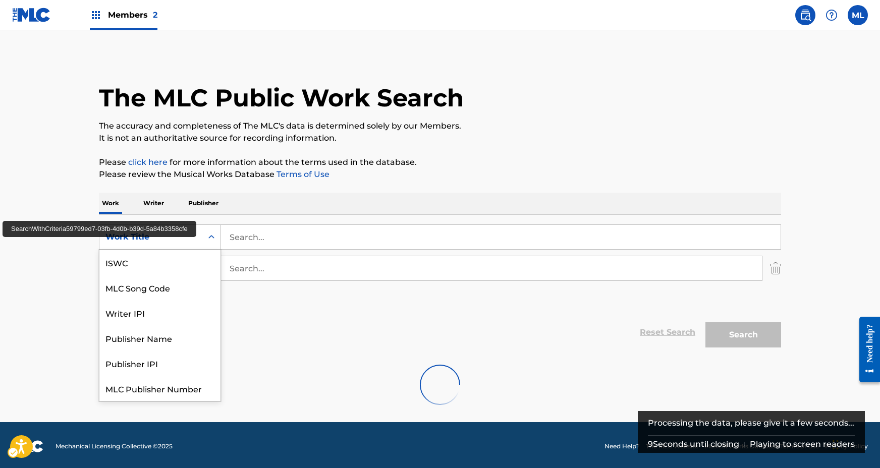
scroll to position [25, 0]
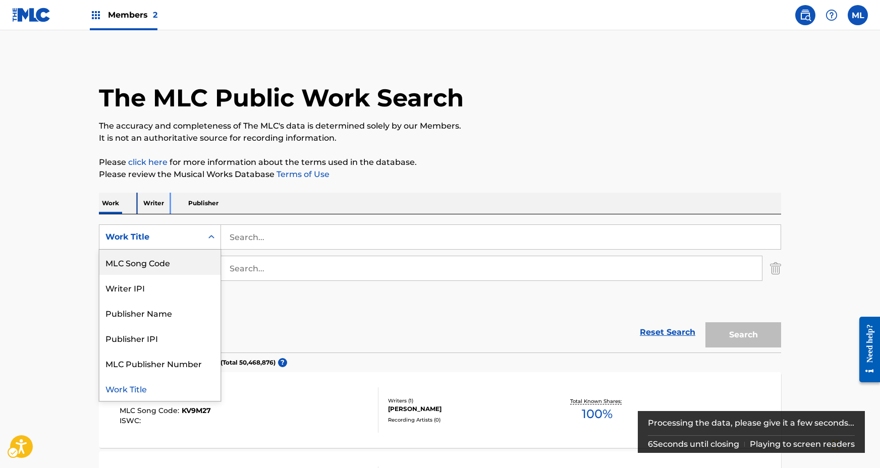
click at [157, 210] on p "Writer" at bounding box center [153, 203] width 27 height 21
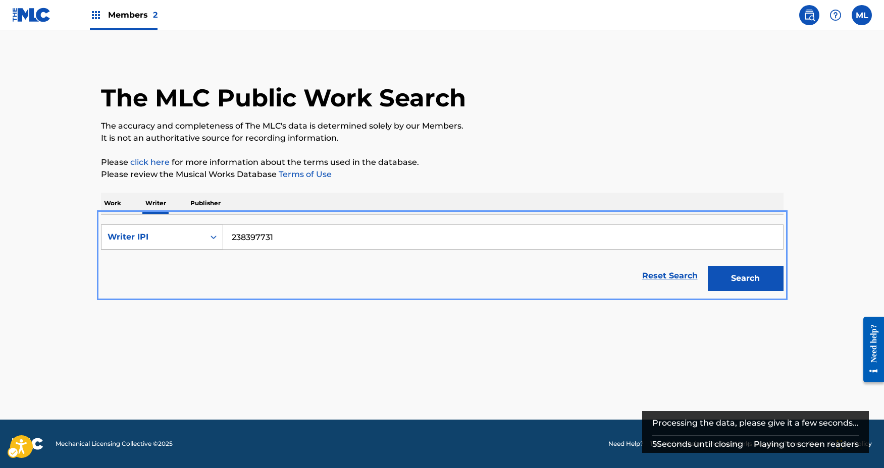
click at [193, 245] on div "Writer IPI" at bounding box center [152, 237] width 103 height 19
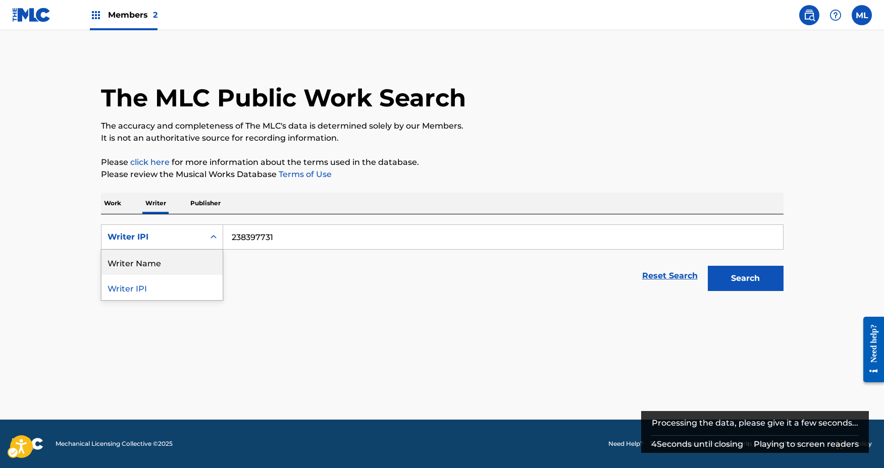
click at [180, 264] on div "Writer Name" at bounding box center [161, 262] width 121 height 25
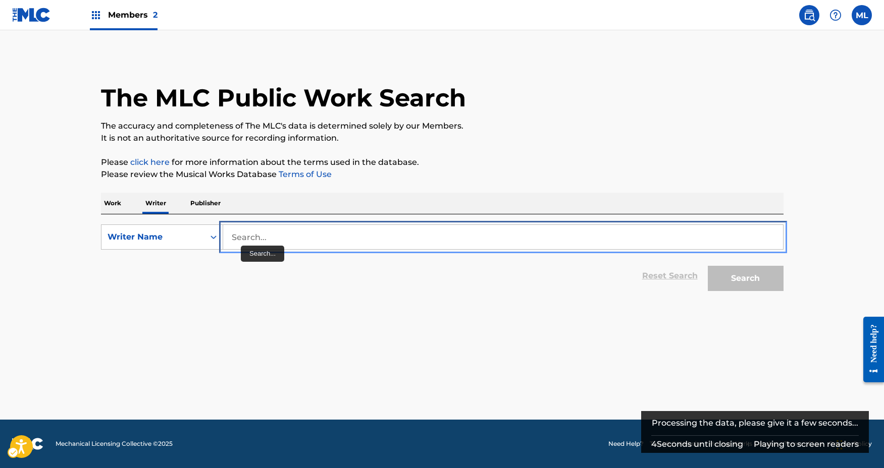
click at [247, 237] on input "Search..." at bounding box center [503, 237] width 560 height 24
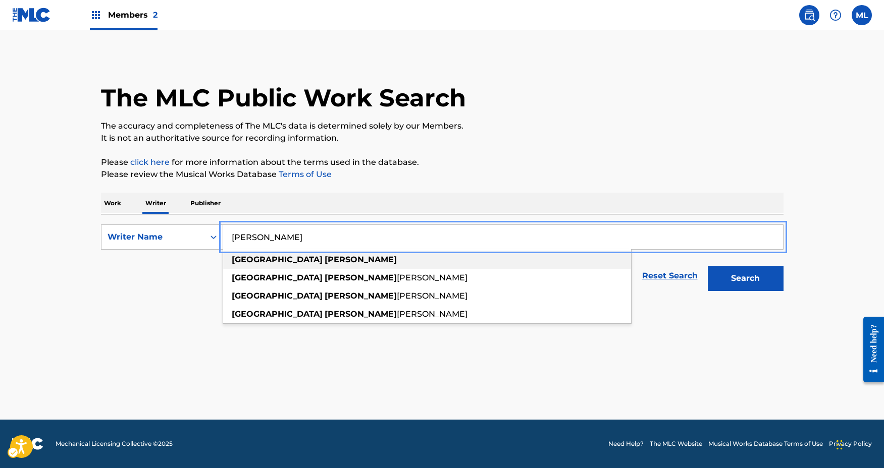
type input "[PERSON_NAME]"
click at [247, 261] on strong "[GEOGRAPHIC_DATA]" at bounding box center [277, 260] width 91 height 10
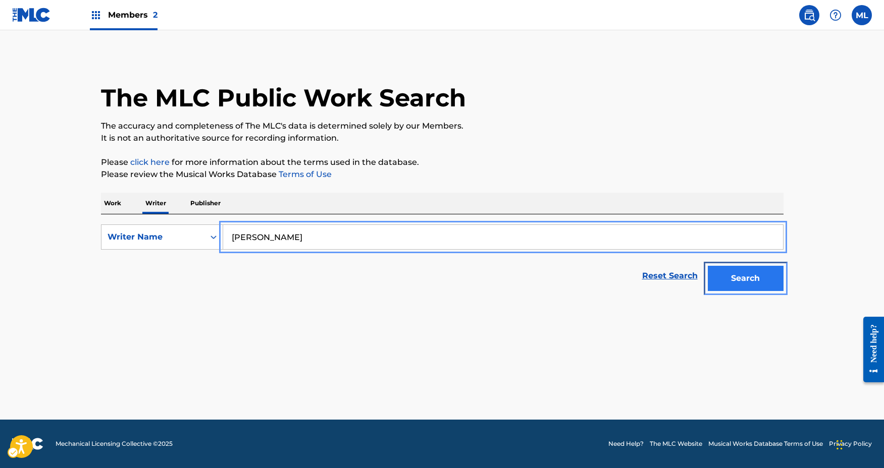
click at [730, 274] on button "Search" at bounding box center [745, 278] width 76 height 25
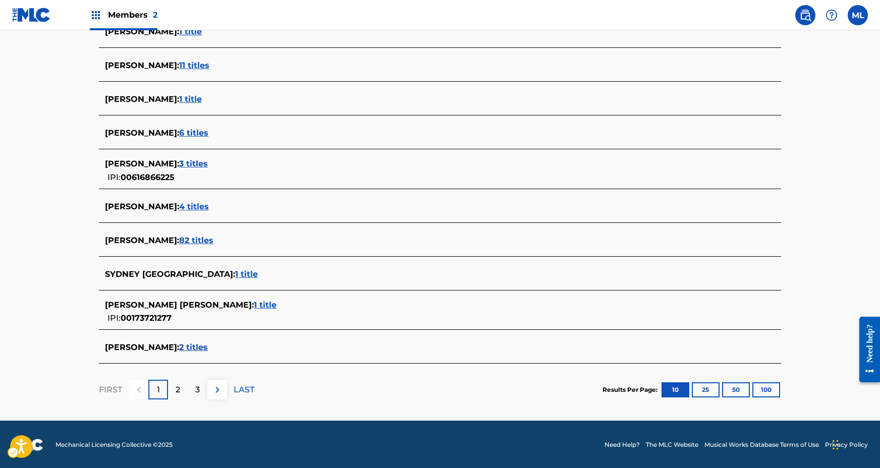
scroll to position [299, 0]
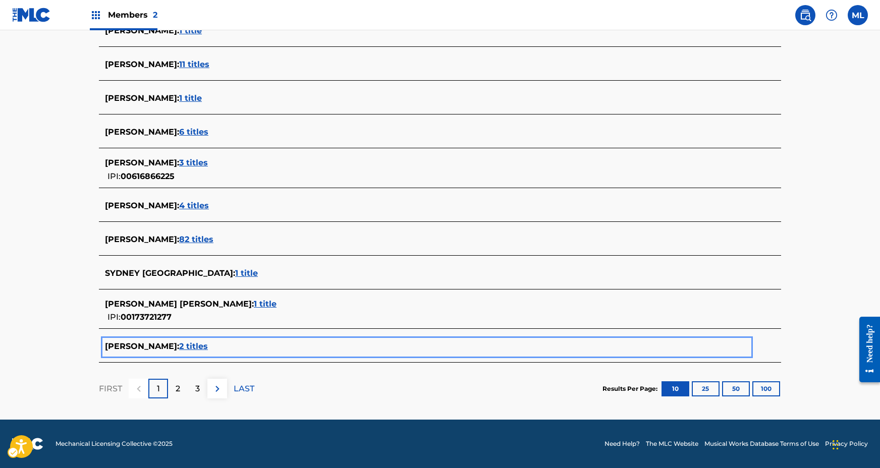
click at [185, 348] on span "2 titles" at bounding box center [193, 347] width 29 height 10
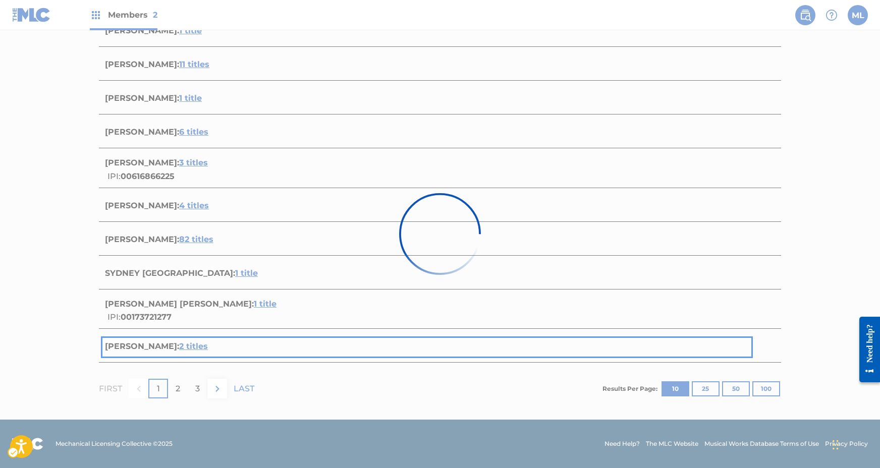
scroll to position [129, 0]
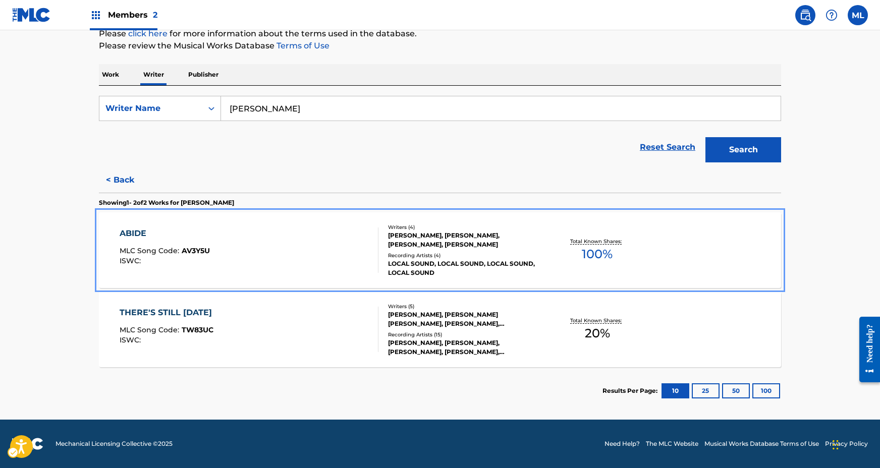
click at [485, 250] on div "Writers ( 4 ) [PERSON_NAME], [PERSON_NAME], [PERSON_NAME], [PERSON_NAME] Record…" at bounding box center [459, 251] width 162 height 54
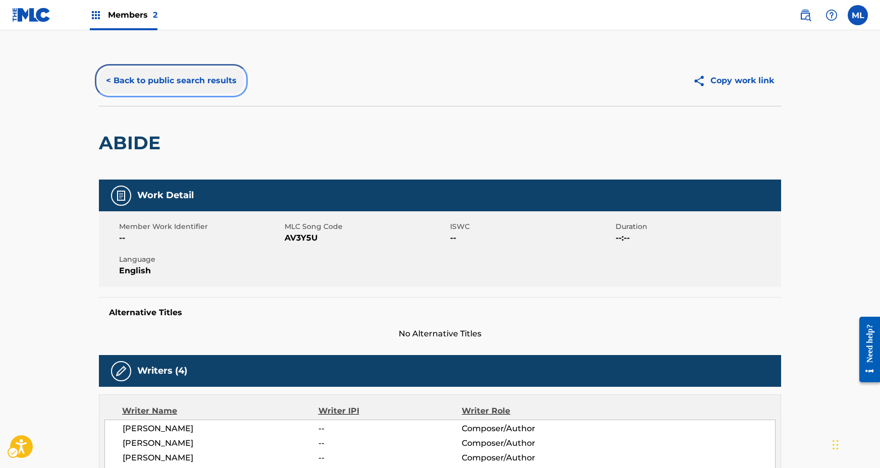
click at [209, 84] on button "< Back to public search results" at bounding box center [171, 80] width 145 height 25
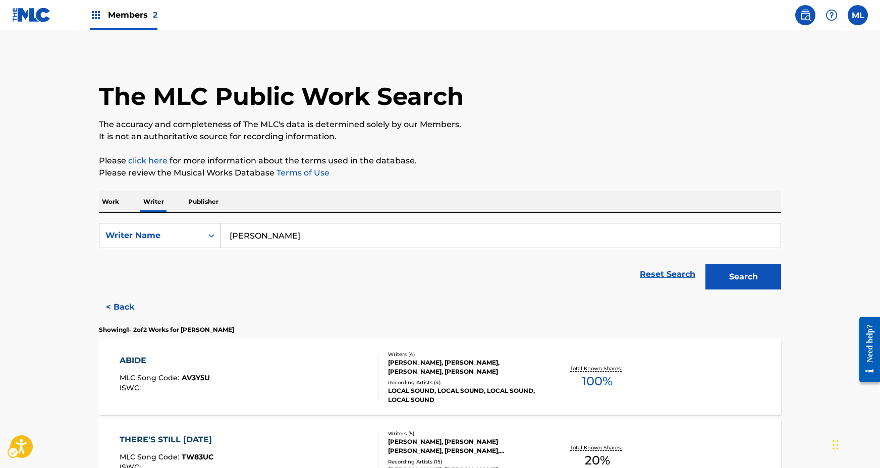
scroll to position [129, 0]
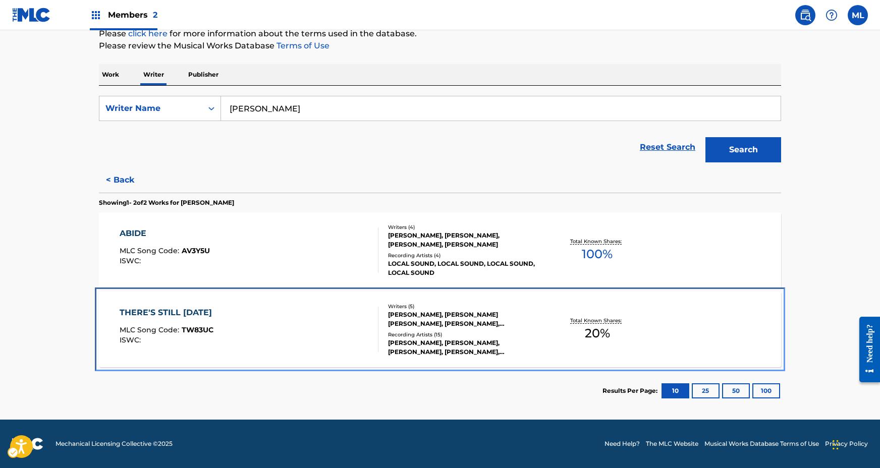
click at [322, 325] on div "THERE'S STILL [DATE] MLC Song Code : TW83UC ISWC :" at bounding box center [249, 329] width 259 height 45
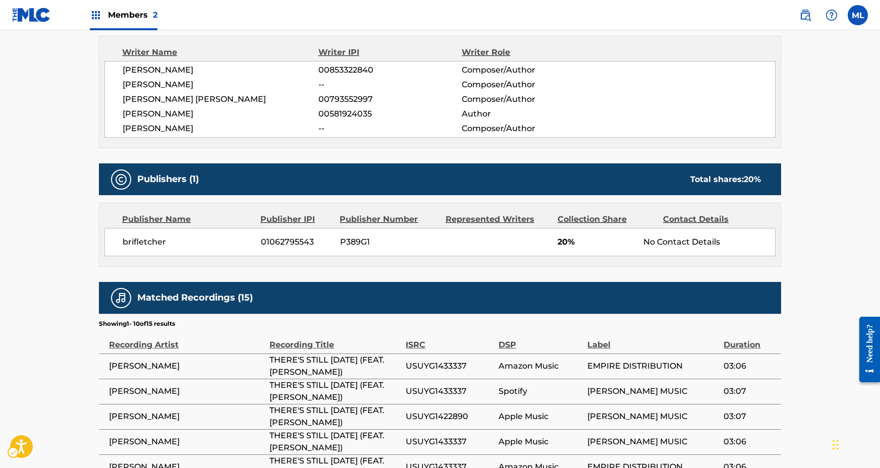
scroll to position [395, 0]
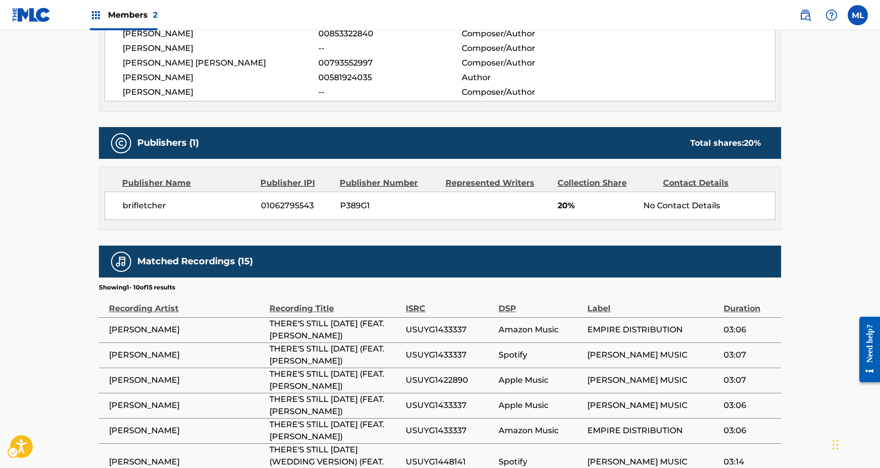
click at [151, 329] on span "[PERSON_NAME]" at bounding box center [186, 330] width 155 height 12
click at [634, 333] on span "EMPIRE DISTRIBUTION" at bounding box center [652, 330] width 131 height 12
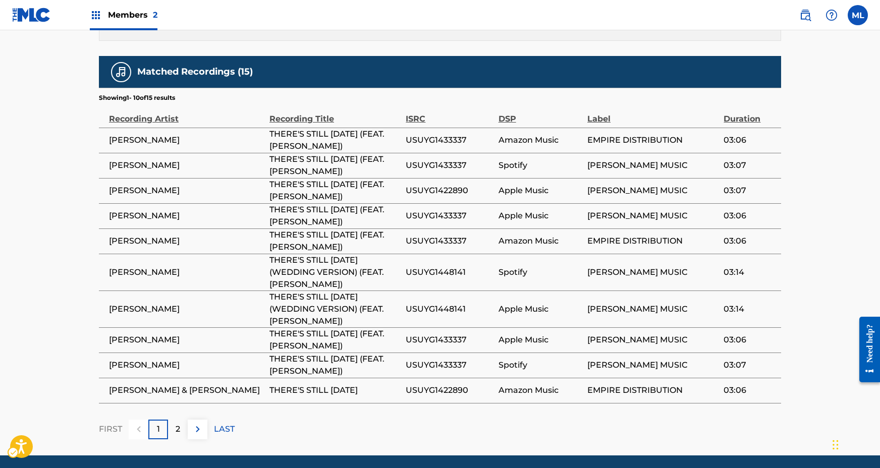
scroll to position [619, 0]
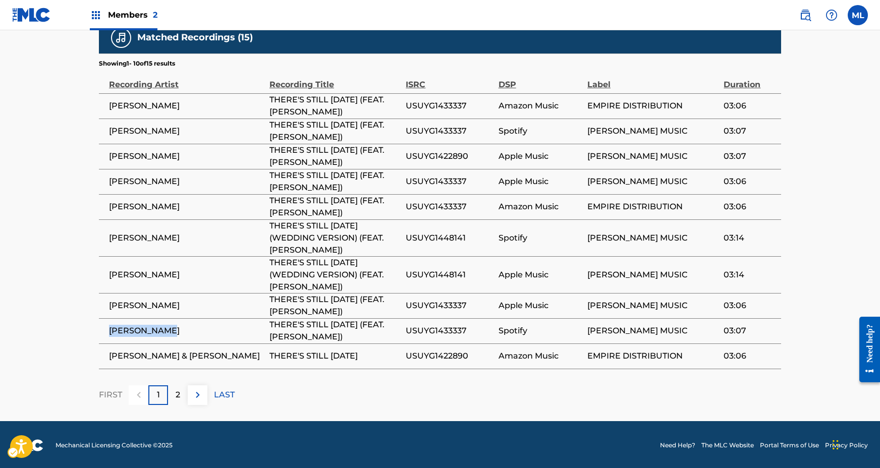
drag, startPoint x: 170, startPoint y: 331, endPoint x: 109, endPoint y: 332, distance: 60.6
click at [109, 332] on span "[PERSON_NAME]" at bounding box center [186, 331] width 155 height 12
copy span "[PERSON_NAME]"
drag, startPoint x: 589, startPoint y: 329, endPoint x: 683, endPoint y: 326, distance: 93.9
click at [683, 326] on span "[PERSON_NAME] MUSIC" at bounding box center [652, 331] width 131 height 12
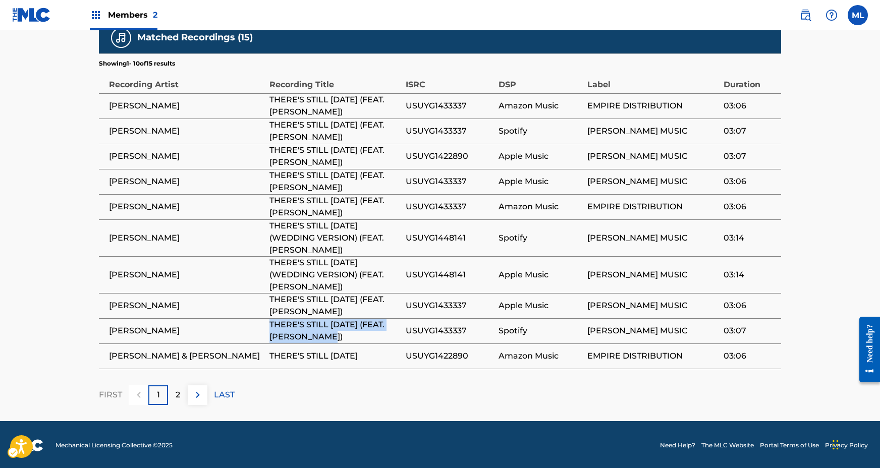
drag, startPoint x: 355, startPoint y: 337, endPoint x: 269, endPoint y: 326, distance: 86.4
click at [270, 324] on span "THERE'S STILL [DATE] (FEAT. [PERSON_NAME])" at bounding box center [334, 331] width 131 height 24
copy span "THERE'S STILL [DATE] (FEAT. [PERSON_NAME])"
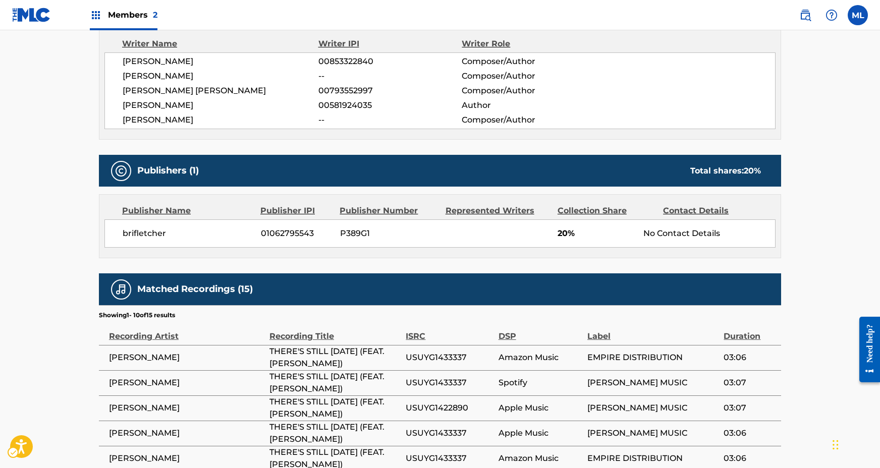
scroll to position [313, 0]
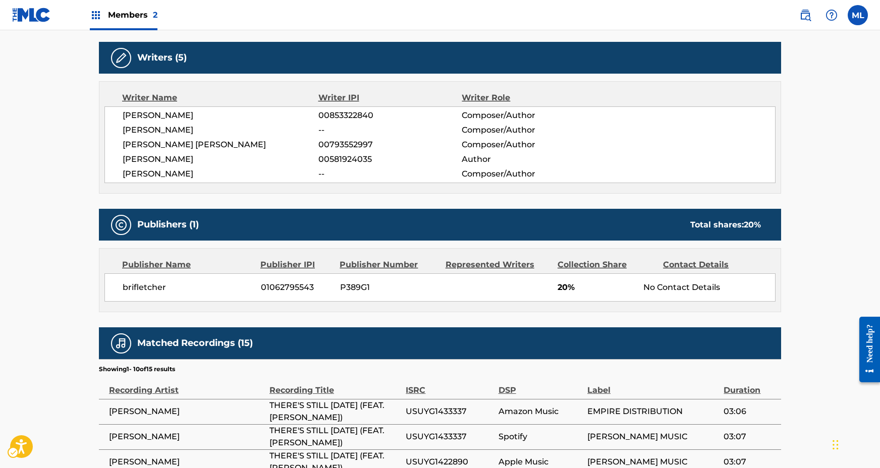
click at [166, 151] on div "[PERSON_NAME] 00853322840 Composer/Author [PERSON_NAME] -- Composer/Author [PER…" at bounding box center [439, 144] width 671 height 77
click at [157, 131] on span "[PERSON_NAME]" at bounding box center [221, 130] width 196 height 12
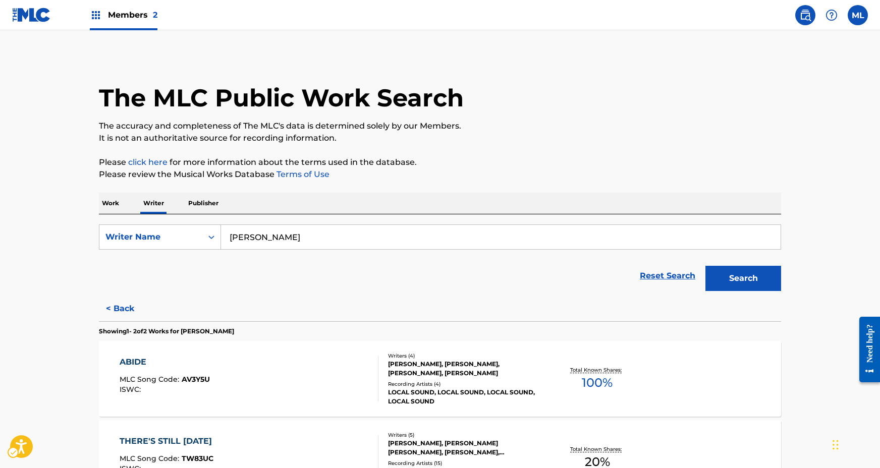
scroll to position [129, 0]
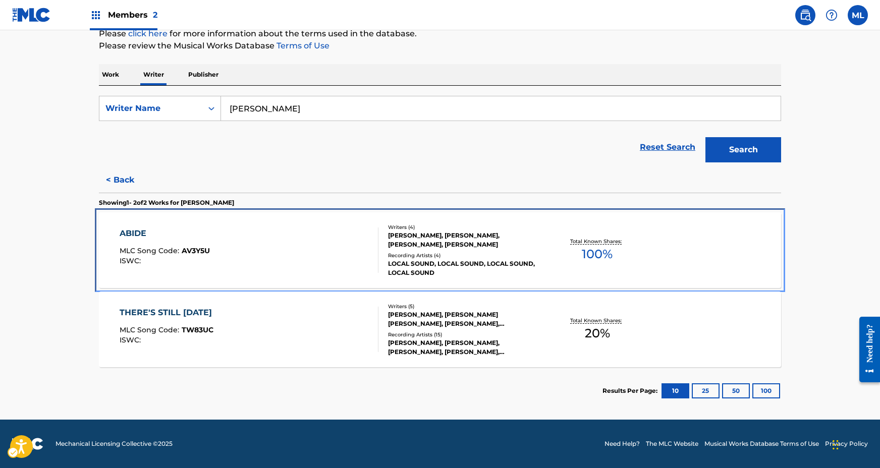
click at [261, 255] on div "ABIDE MLC Song Code : AV3Y5U ISWC :" at bounding box center [249, 250] width 259 height 45
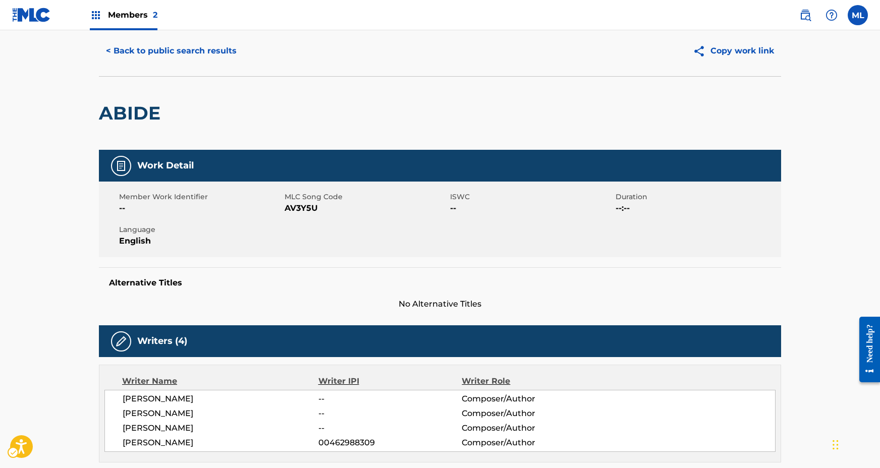
scroll to position [89, 0]
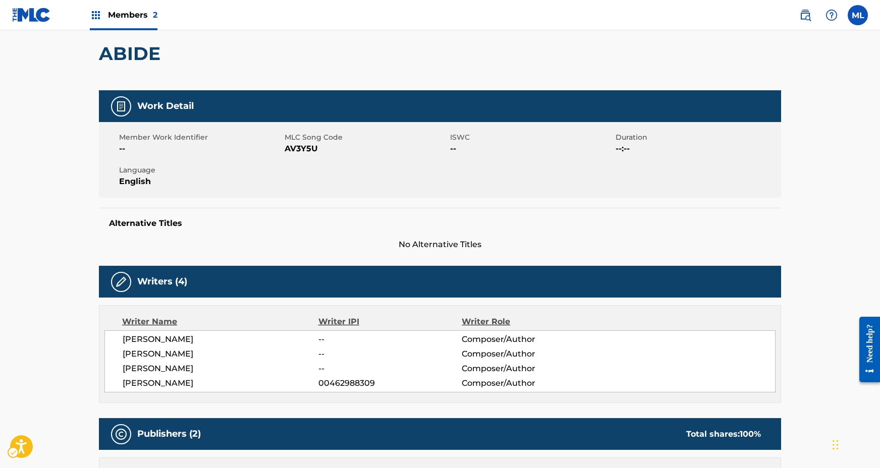
click at [314, 333] on div "[PERSON_NAME] -- Composer/Author [PERSON_NAME] -- Composer/Author [PERSON_NAME]…" at bounding box center [439, 362] width 671 height 62
drag, startPoint x: 181, startPoint y: 338, endPoint x: 120, endPoint y: 337, distance: 61.1
click at [120, 337] on div "[PERSON_NAME] -- Composer/Author [PERSON_NAME] -- Composer/Author [PERSON_NAME]…" at bounding box center [439, 362] width 671 height 62
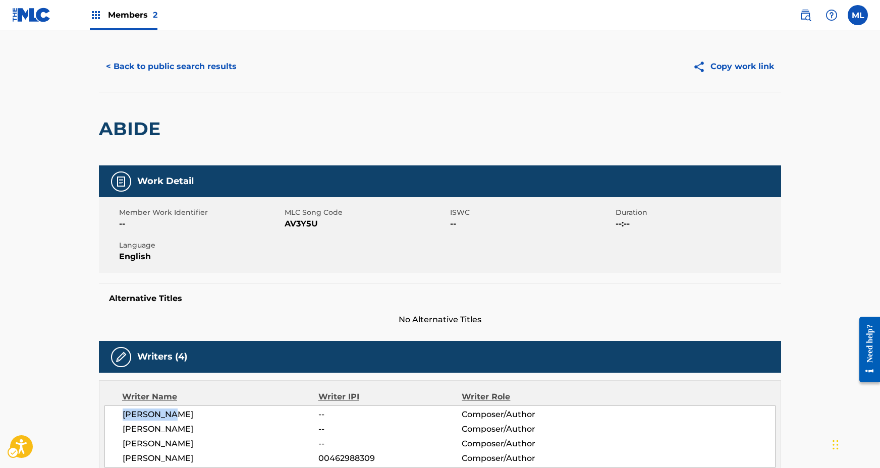
scroll to position [0, 0]
